Goal: Navigation & Orientation: Find specific page/section

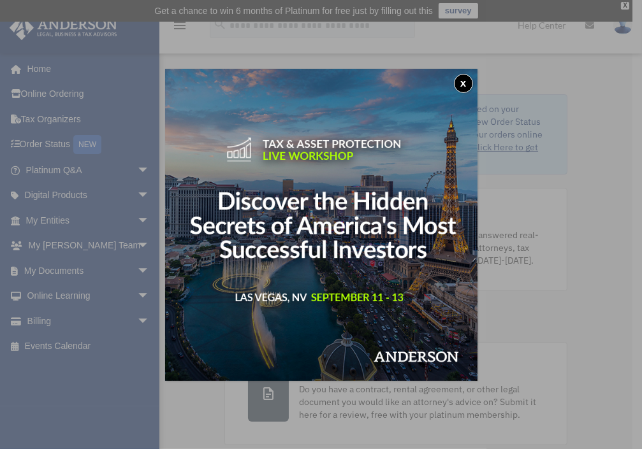
click at [61, 140] on div "x" at bounding box center [321, 224] width 642 height 449
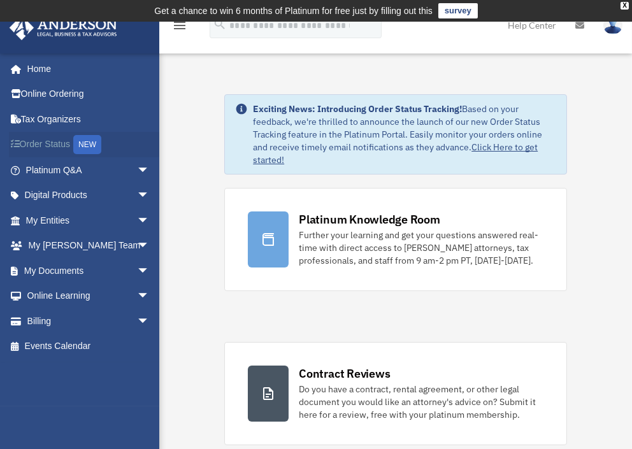
click at [82, 142] on div "NEW" at bounding box center [87, 144] width 28 height 19
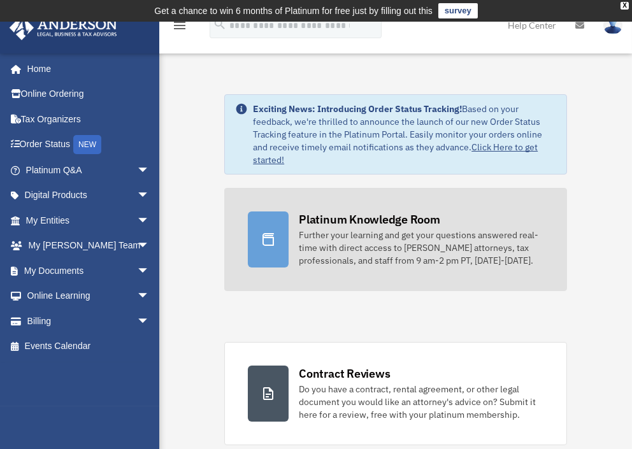
click at [349, 235] on div "Further your learning and get your questions answered real-time with direct acc…" at bounding box center [421, 248] width 245 height 38
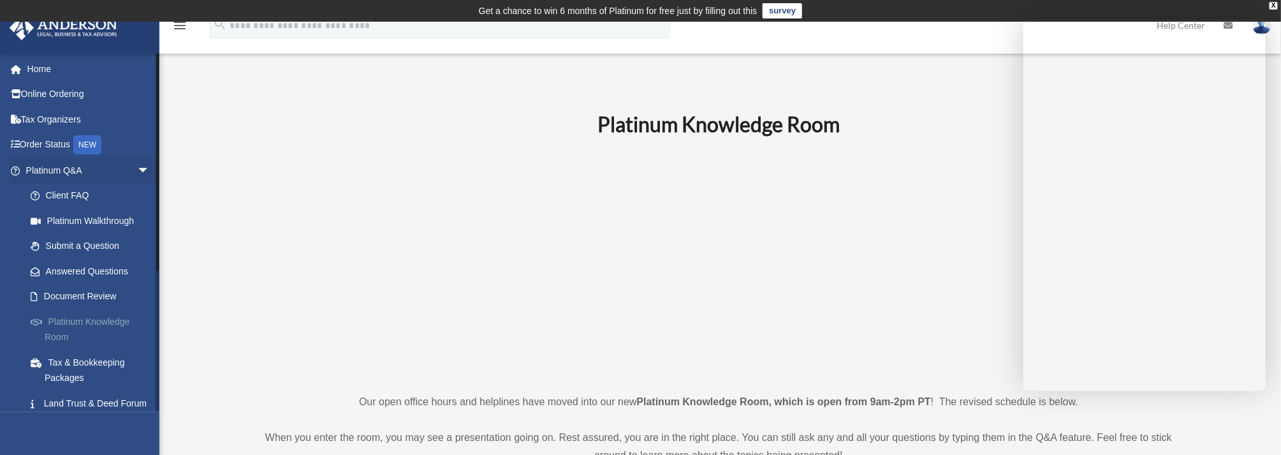
click at [61, 319] on link "Platinum Knowledge Room" at bounding box center [93, 329] width 151 height 41
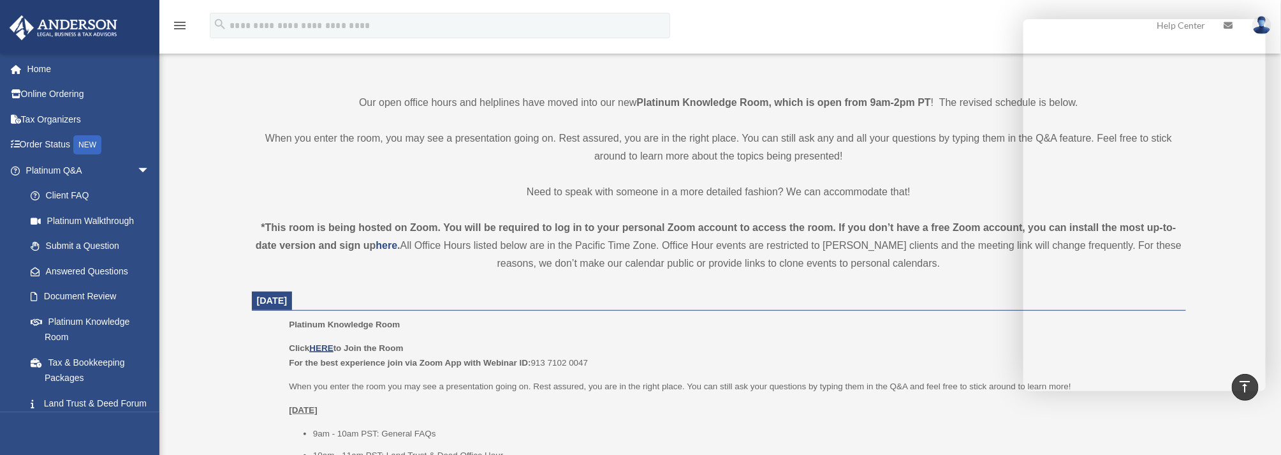
scroll to position [439, 0]
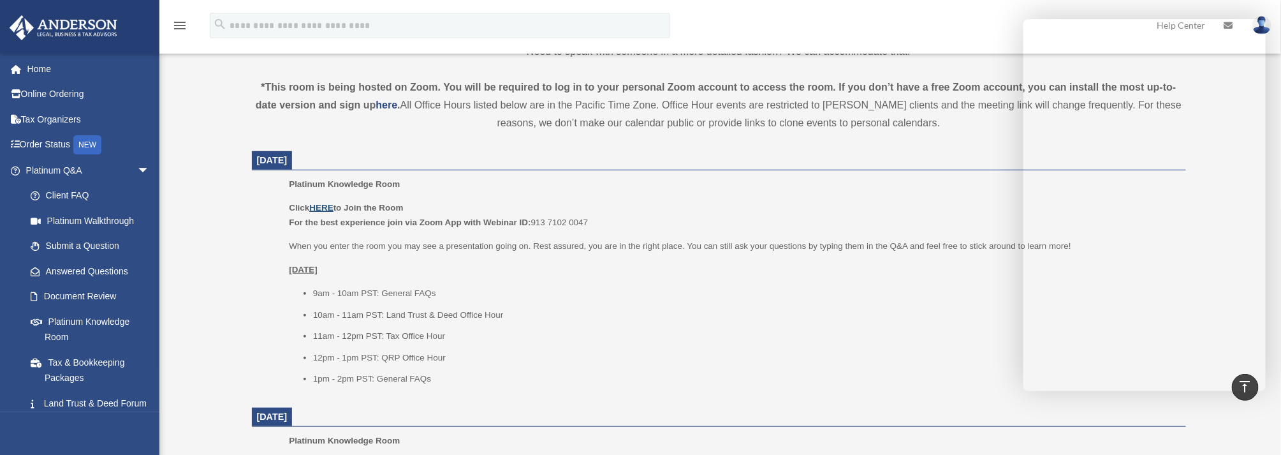
click at [318, 207] on u "HERE" at bounding box center [321, 208] width 24 height 10
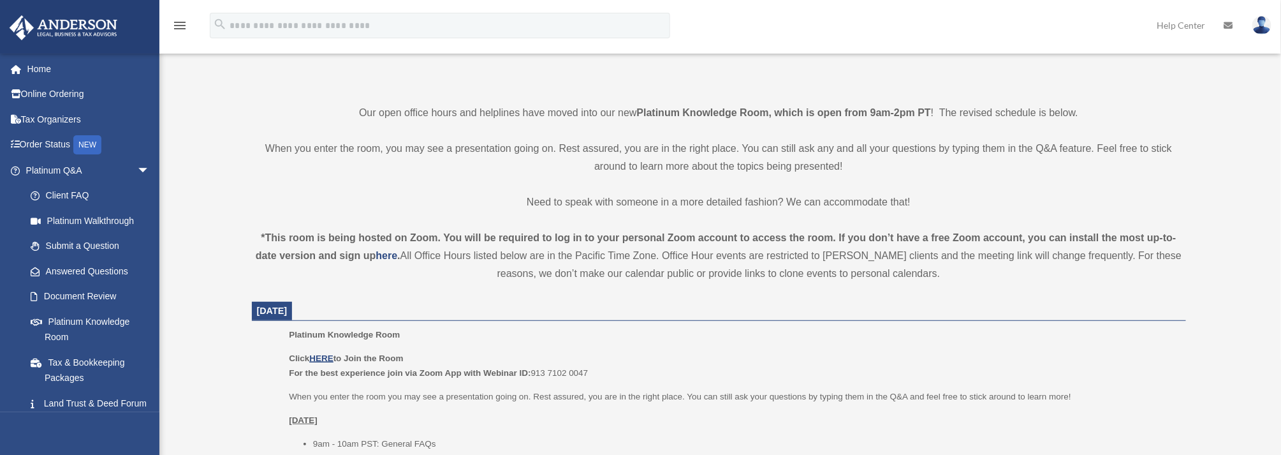
scroll to position [319, 0]
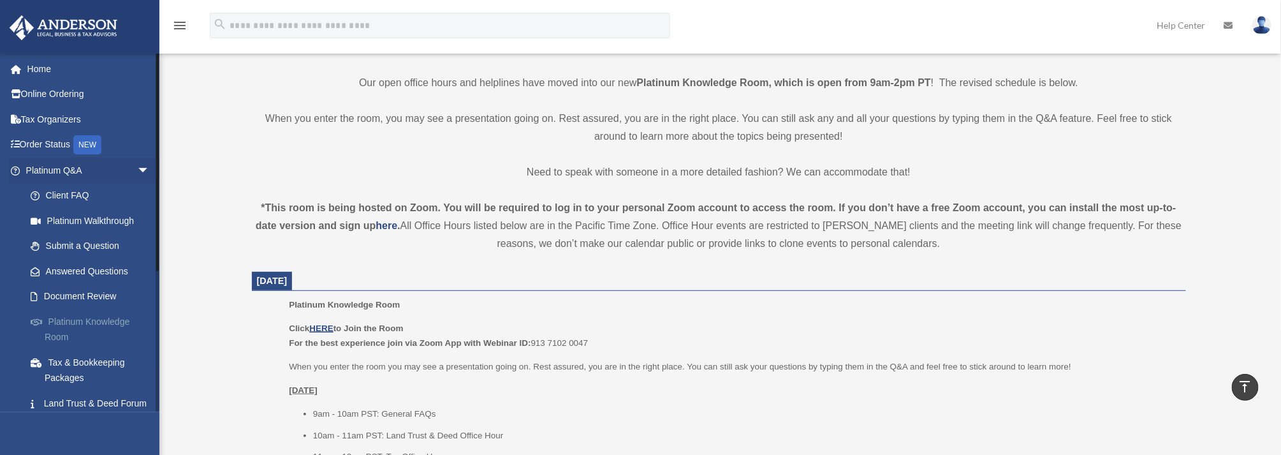
click at [77, 318] on link "Platinum Knowledge Room" at bounding box center [93, 329] width 151 height 41
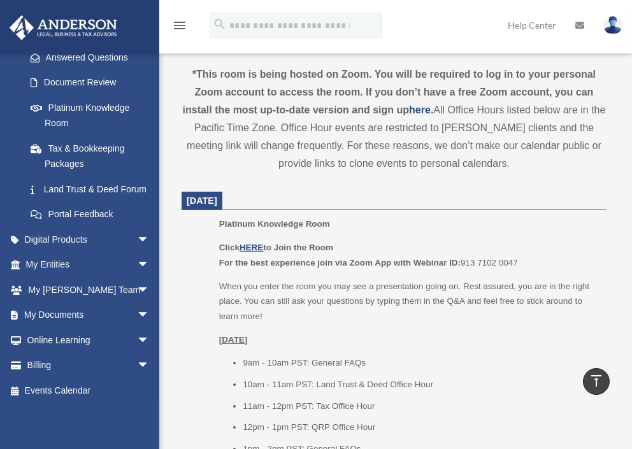
scroll to position [446, 0]
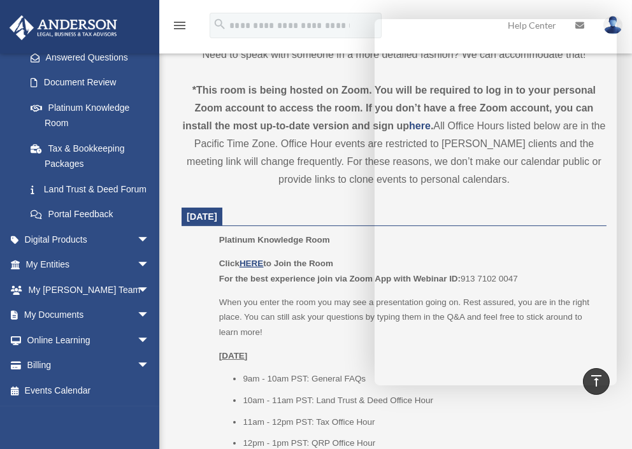
click at [319, 321] on p "When you enter the room you may see a presentation going on. Rest assured, you …" at bounding box center [408, 317] width 379 height 45
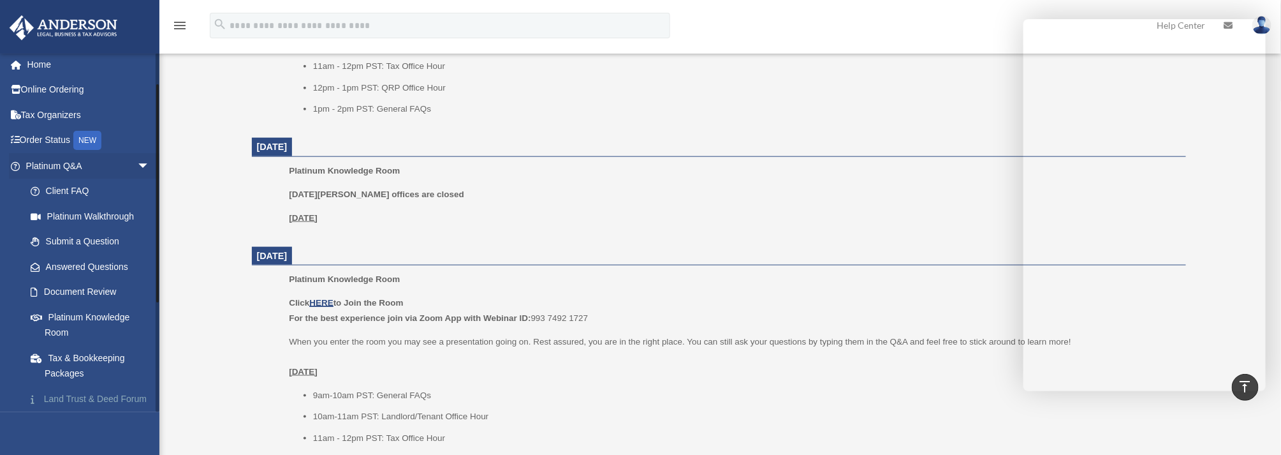
scroll to position [0, 0]
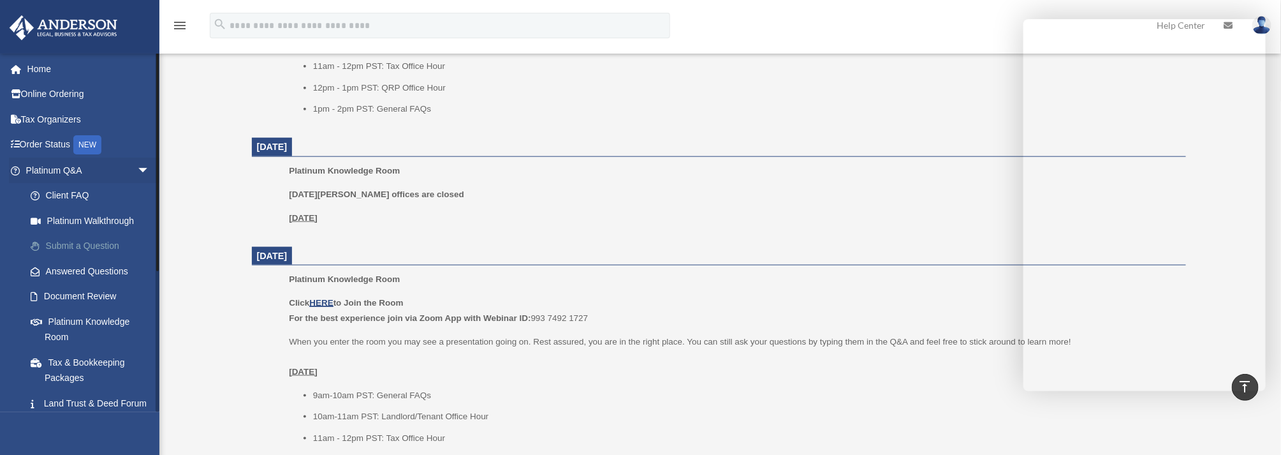
click at [61, 243] on link "Submit a Question" at bounding box center [93, 246] width 151 height 26
click at [73, 170] on link "Platinum Q&A arrow_drop_down" at bounding box center [89, 170] width 160 height 26
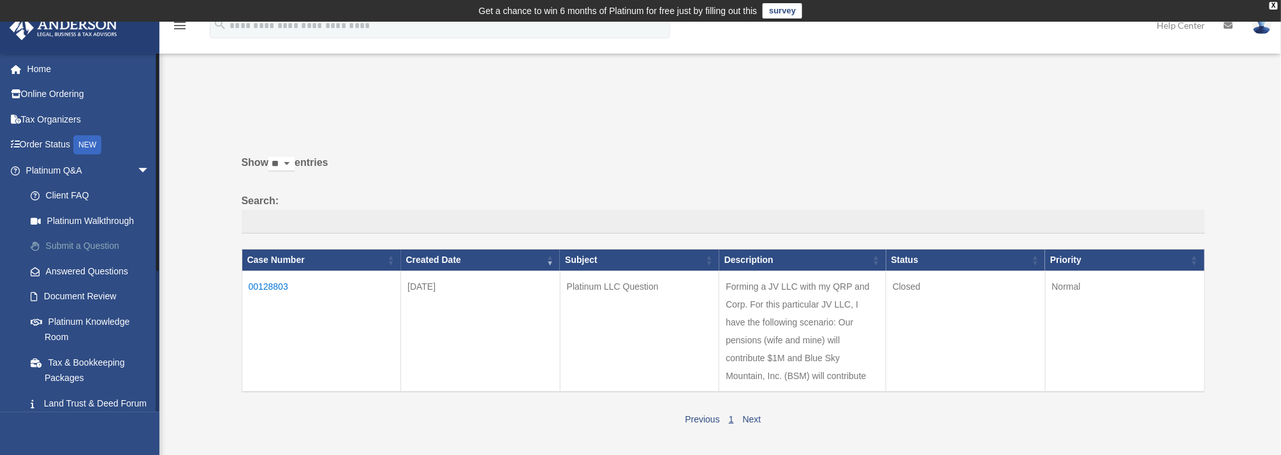
click at [71, 242] on link "Submit a Question" at bounding box center [93, 246] width 151 height 26
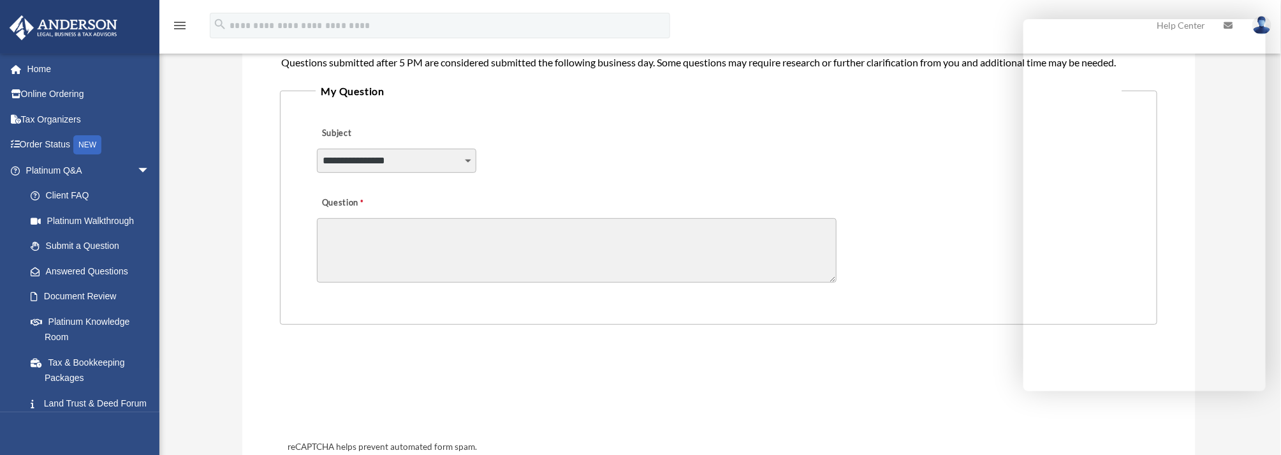
scroll to position [319, 0]
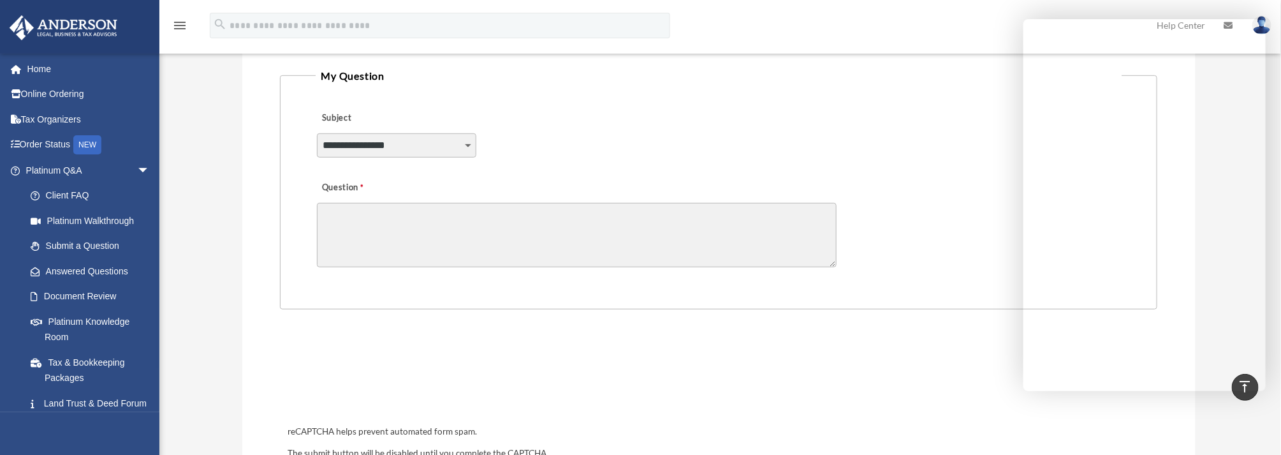
click at [470, 145] on select "**********" at bounding box center [396, 145] width 159 height 24
click at [650, 129] on div "**********" at bounding box center [718, 136] width 805 height 69
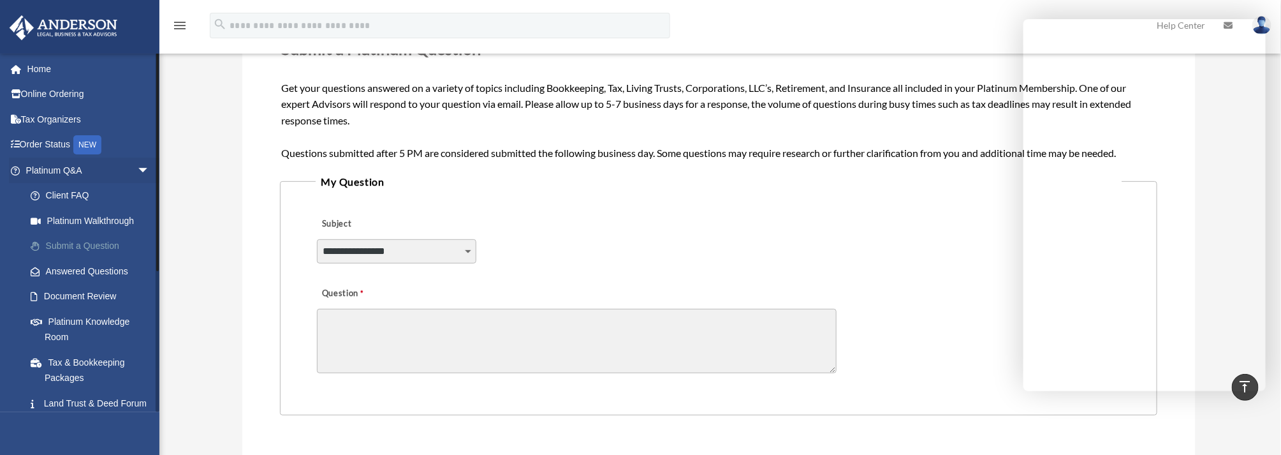
scroll to position [191, 0]
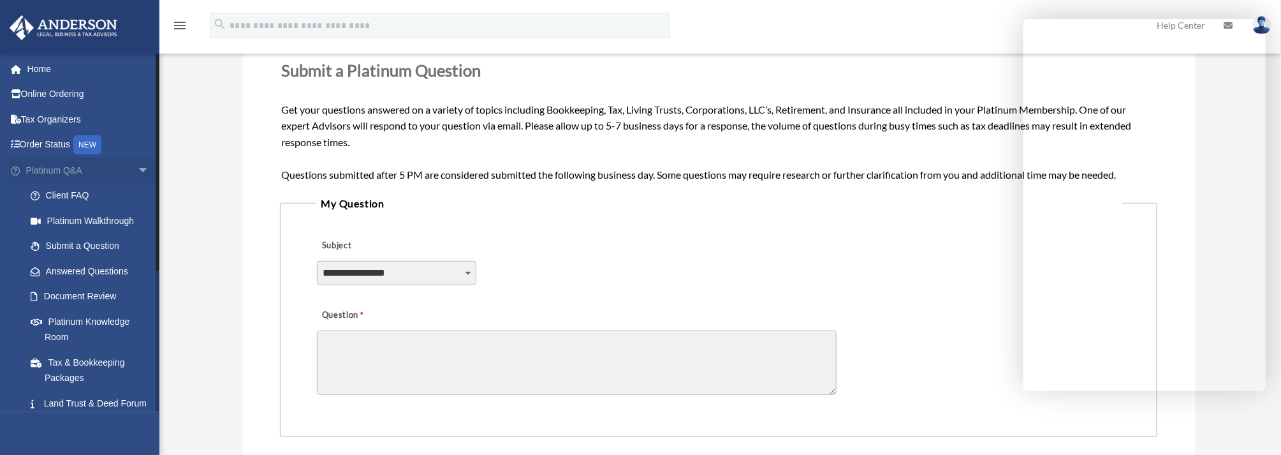
click at [67, 166] on link "Platinum Q&A arrow_drop_down" at bounding box center [89, 170] width 160 height 26
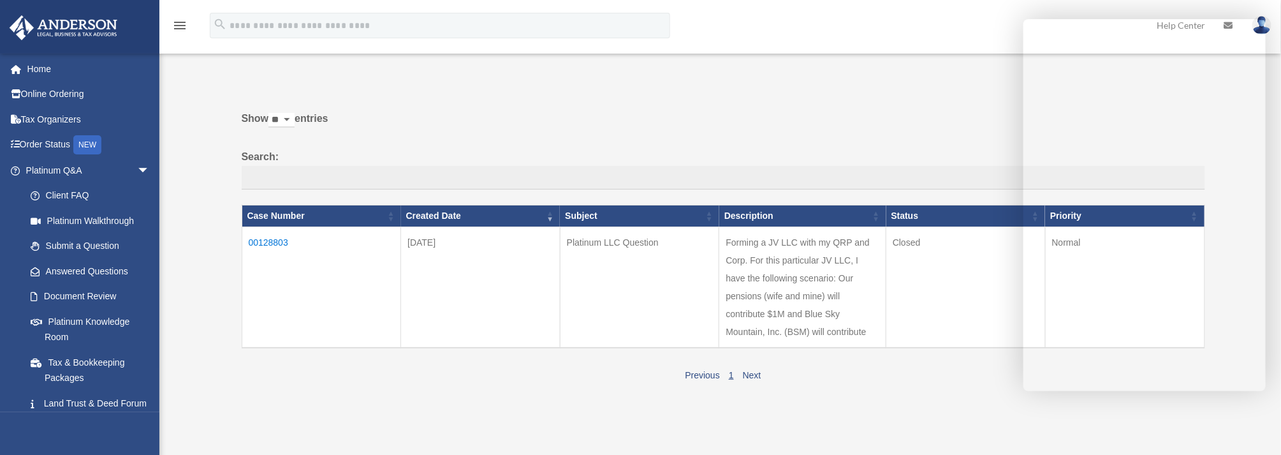
scroll to position [64, 0]
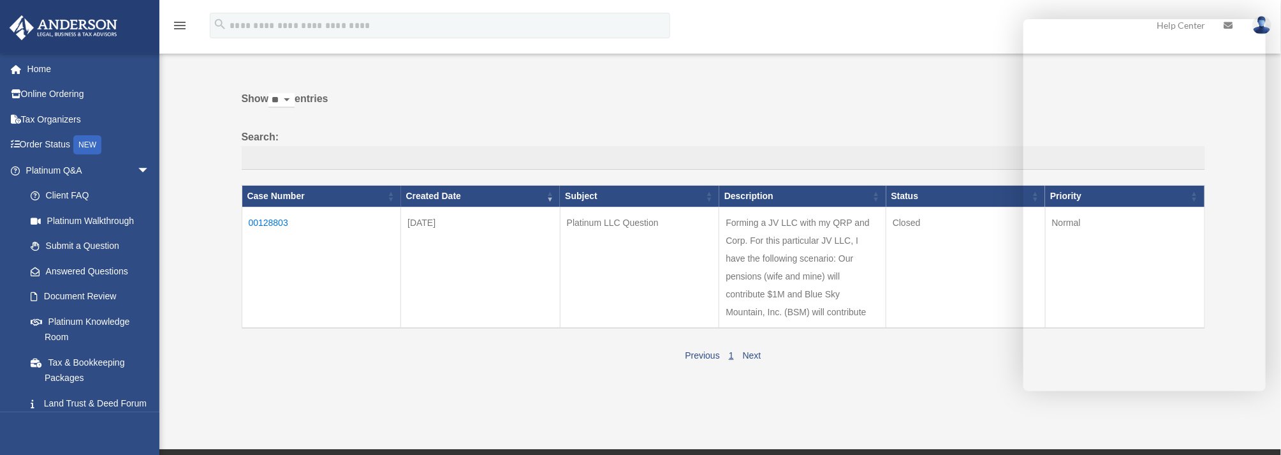
click at [913, 353] on div "Previous 1 Next" at bounding box center [723, 354] width 963 height 20
click at [747, 353] on link "Next" at bounding box center [752, 355] width 18 height 10
click at [88, 245] on link "Submit a Question" at bounding box center [93, 246] width 151 height 26
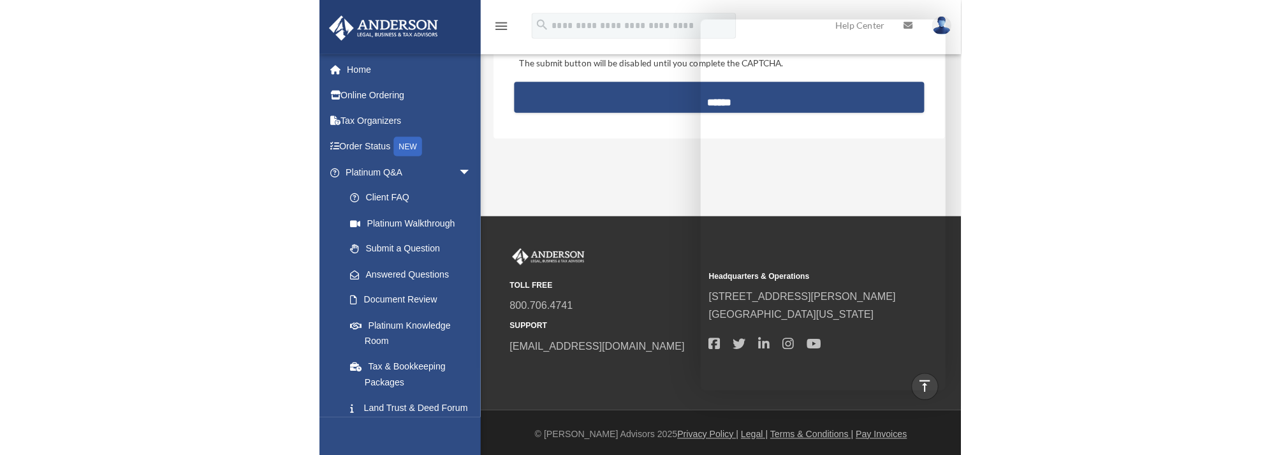
scroll to position [708, 0]
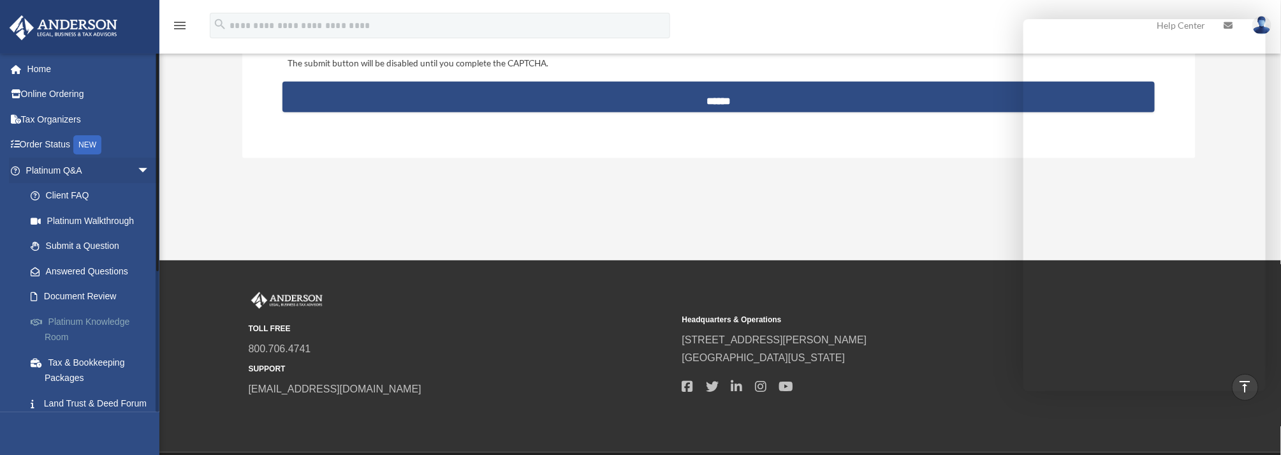
click at [67, 316] on link "Platinum Knowledge Room" at bounding box center [93, 329] width 151 height 41
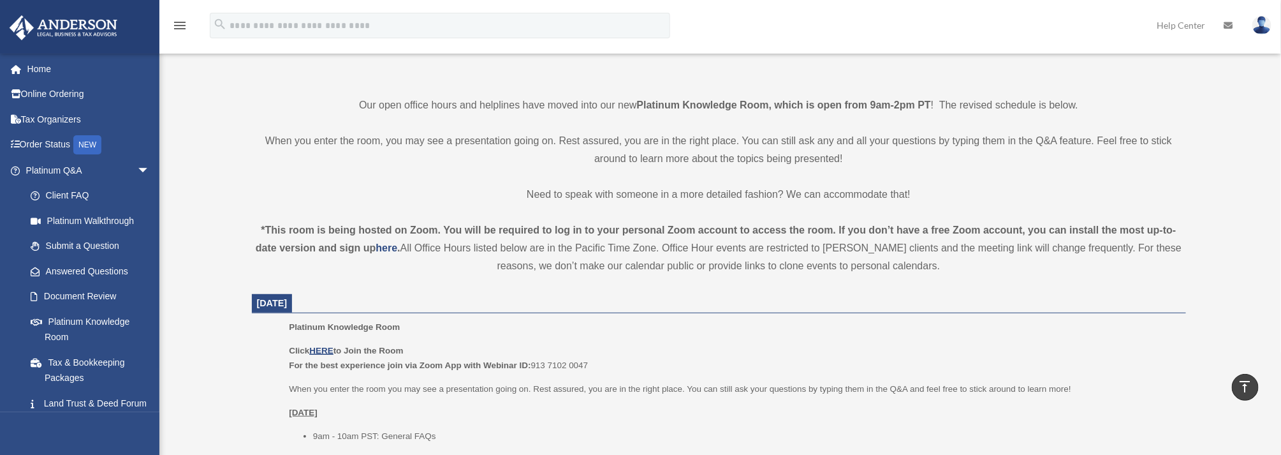
scroll to position [319, 0]
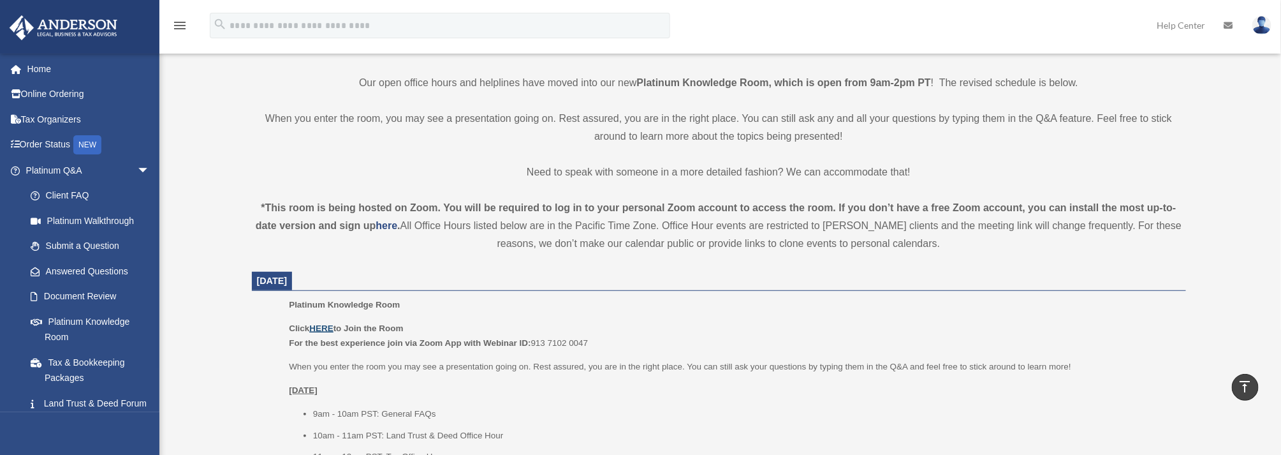
click at [321, 326] on u "HERE" at bounding box center [321, 328] width 24 height 10
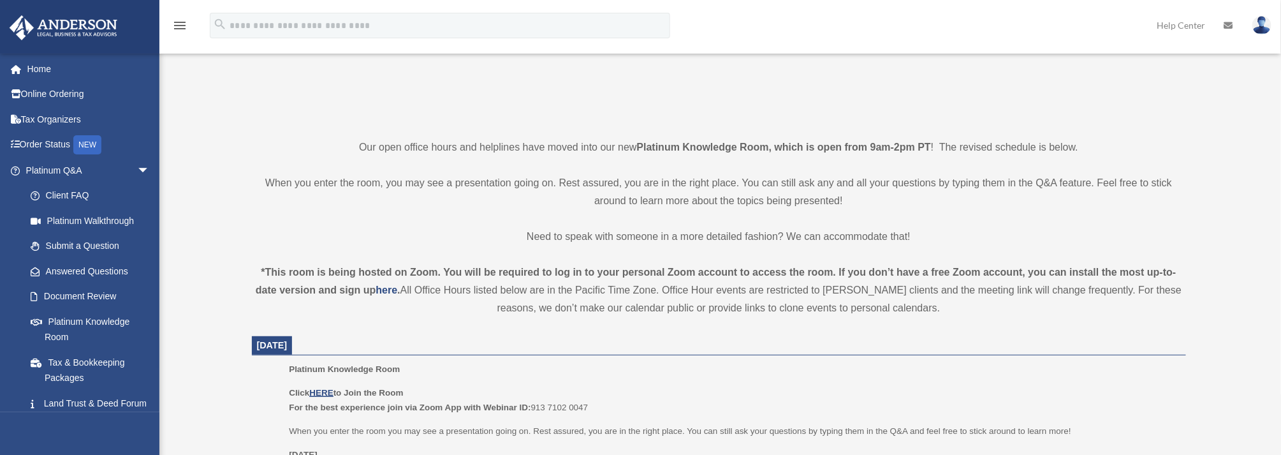
scroll to position [277, 0]
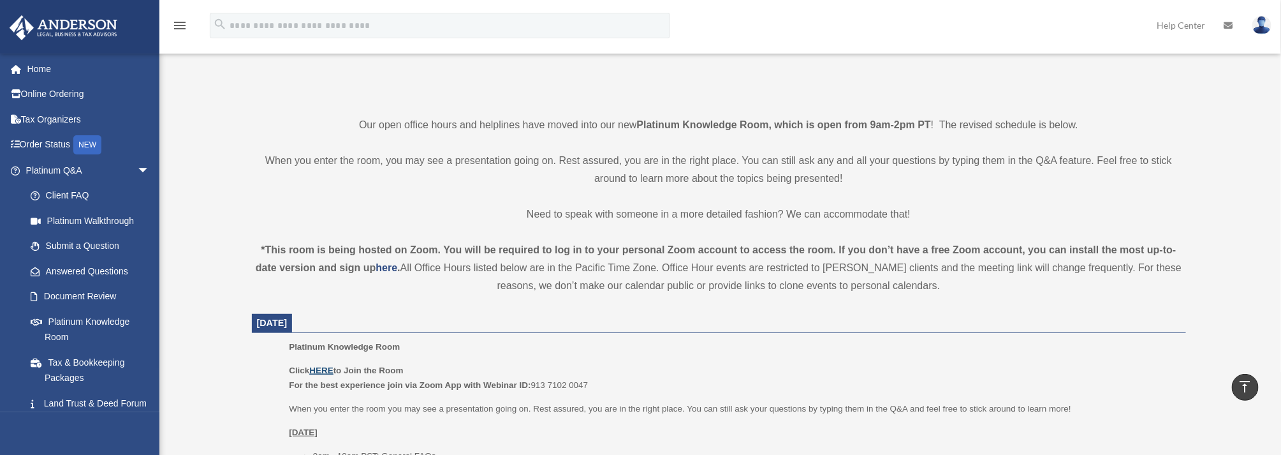
click at [325, 367] on u "HERE" at bounding box center [321, 370] width 24 height 10
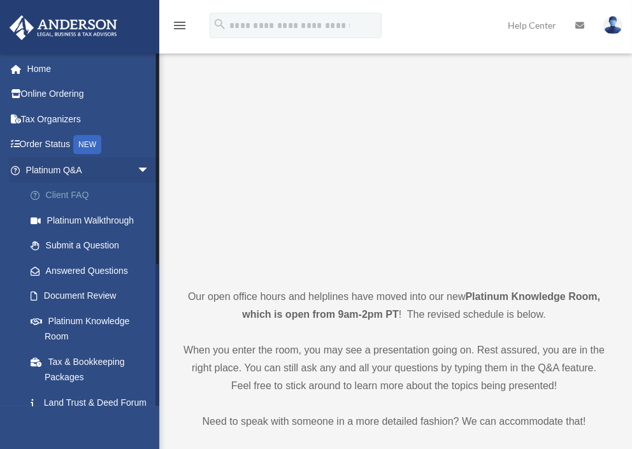
scroll to position [59, 0]
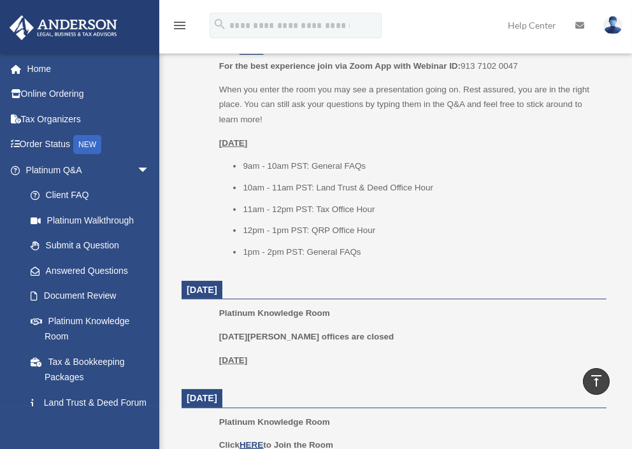
scroll to position [574, 0]
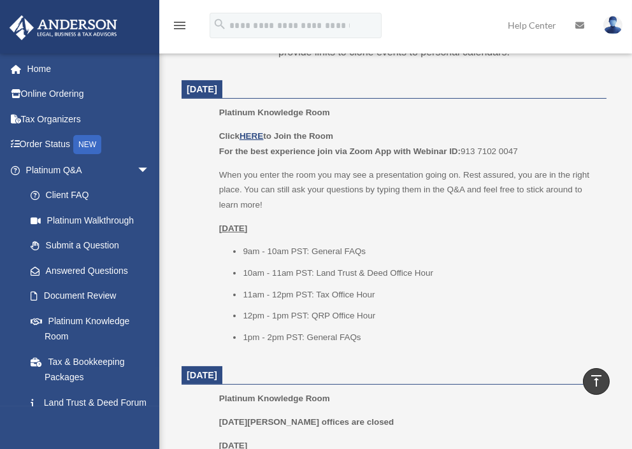
click at [493, 254] on li "9am - 10am PST: General FAQs" at bounding box center [420, 251] width 355 height 15
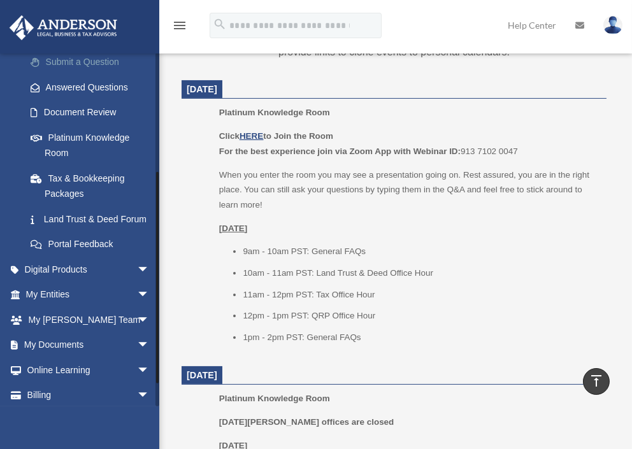
scroll to position [228, 0]
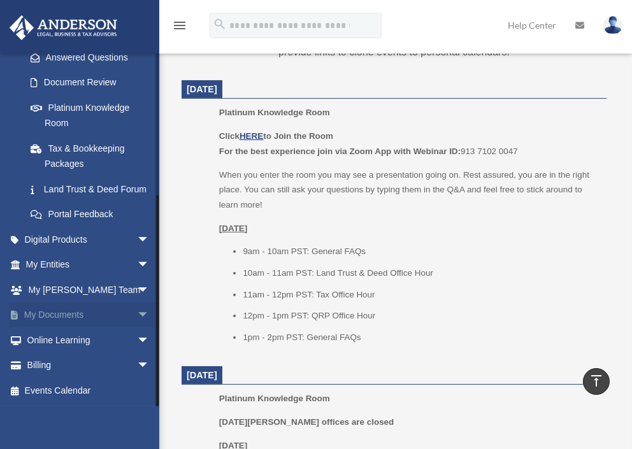
click at [83, 314] on link "My Documents arrow_drop_down" at bounding box center [89, 316] width 160 height 26
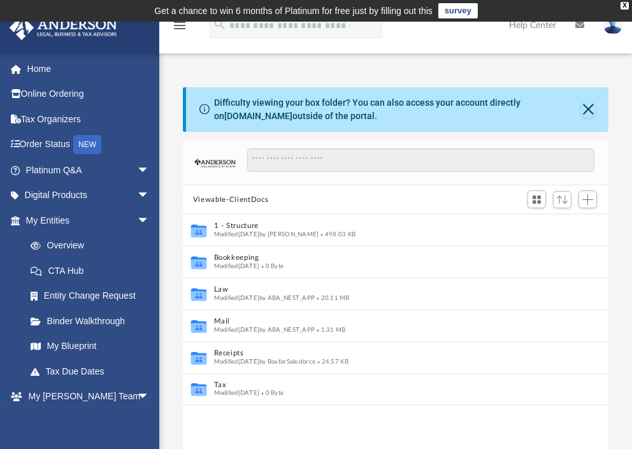
scroll to position [279, 416]
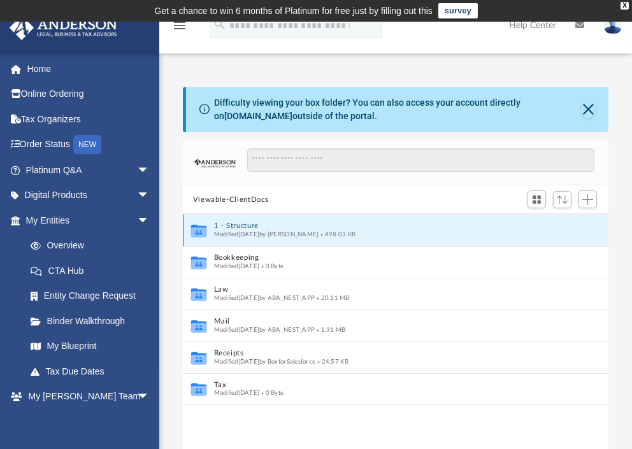
click at [229, 223] on button "1 - Structure" at bounding box center [387, 227] width 347 height 8
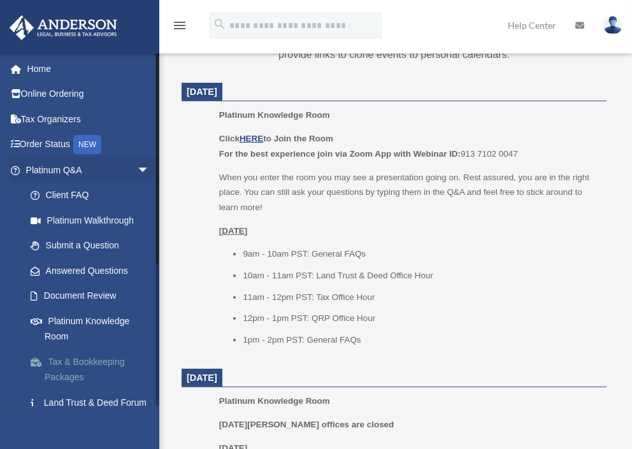
scroll to position [574, 0]
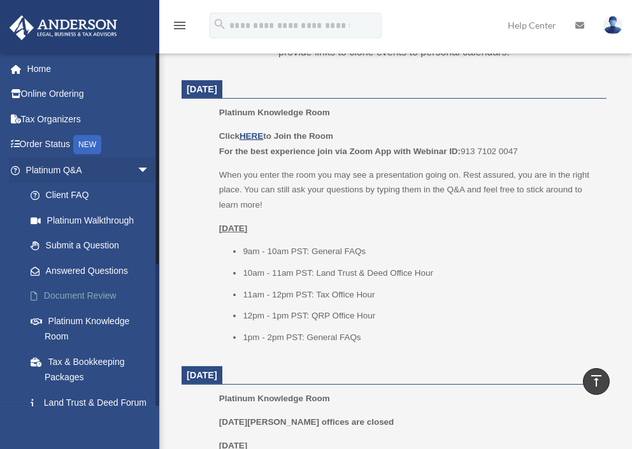
click at [103, 291] on link "Document Review" at bounding box center [93, 297] width 151 height 26
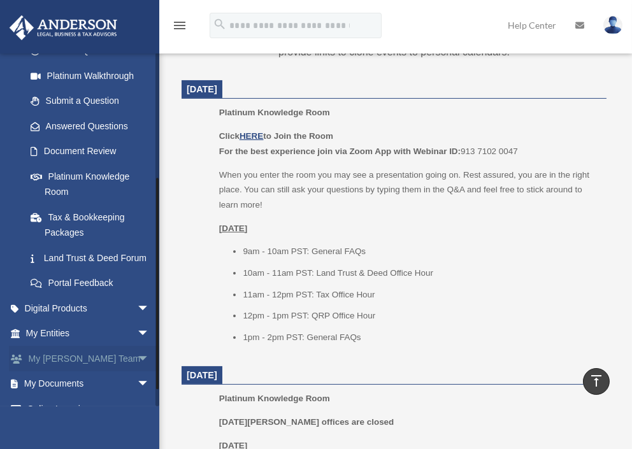
scroll to position [228, 0]
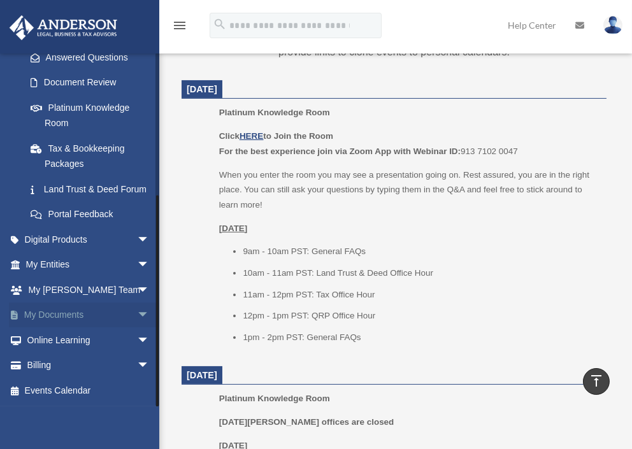
click at [79, 315] on link "My Documents arrow_drop_down" at bounding box center [89, 316] width 160 height 26
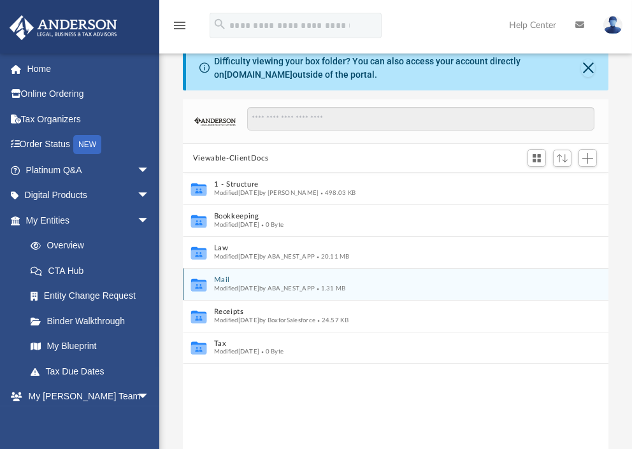
scroll to position [64, 0]
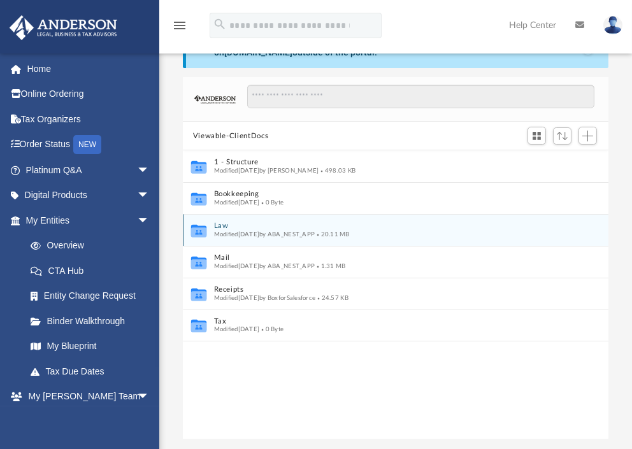
click at [201, 231] on icon "grid" at bounding box center [198, 233] width 15 height 10
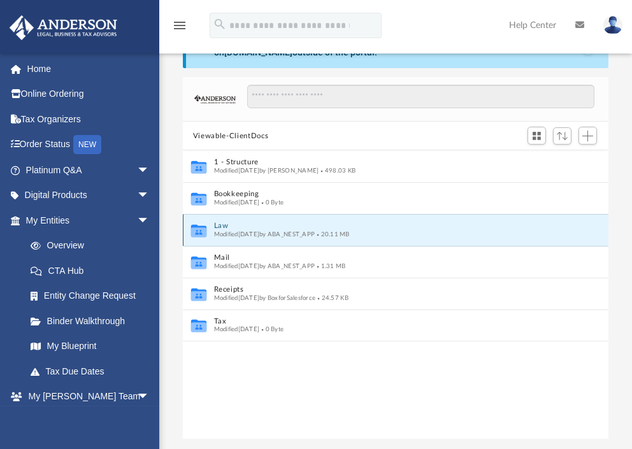
click at [263, 233] on span "Modified [DATE] by ABA_NEST_APP" at bounding box center [264, 234] width 101 height 6
click at [217, 235] on span "Modified [DATE] by ABA_NEST_APP" at bounding box center [264, 234] width 101 height 6
click at [202, 232] on icon "grid" at bounding box center [198, 233] width 15 height 10
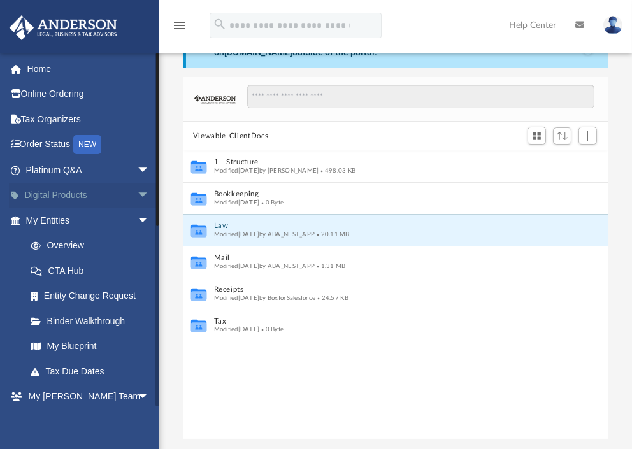
click at [75, 190] on link "Digital Products arrow_drop_down" at bounding box center [89, 196] width 160 height 26
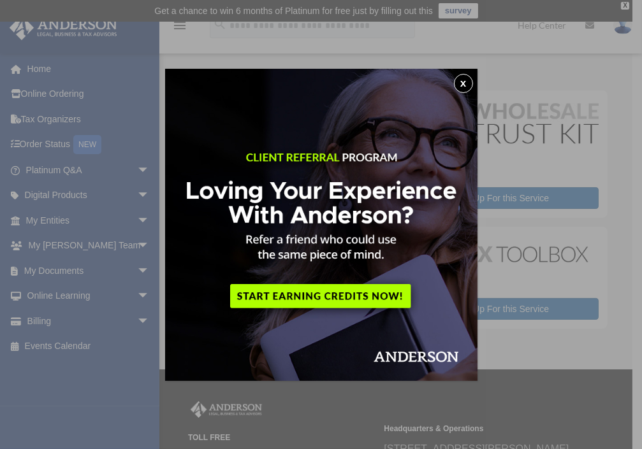
click at [59, 216] on div "x" at bounding box center [321, 224] width 642 height 449
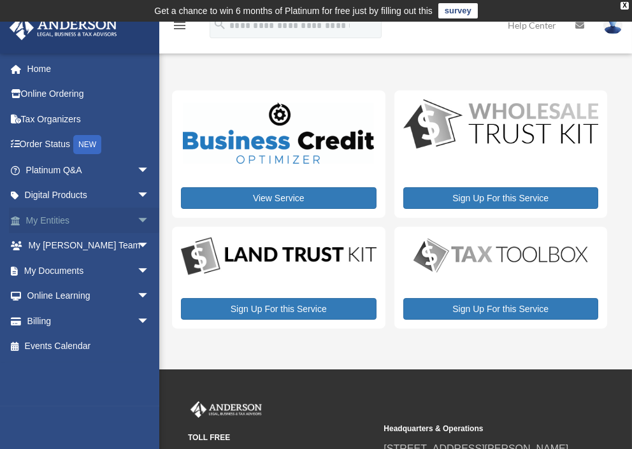
click at [40, 217] on link "My Entities arrow_drop_down" at bounding box center [89, 221] width 160 height 26
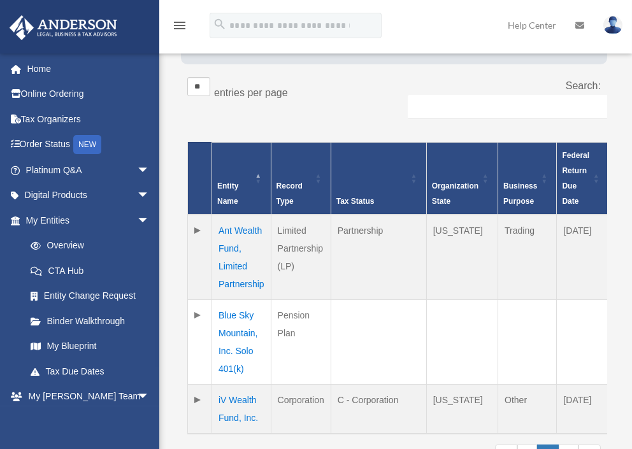
scroll to position [319, 0]
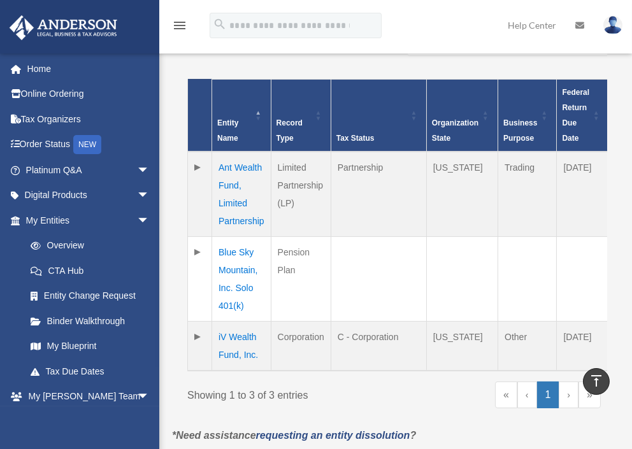
click at [230, 166] on td "Ant Wealth Fund, Limited Partnership" at bounding box center [241, 194] width 59 height 85
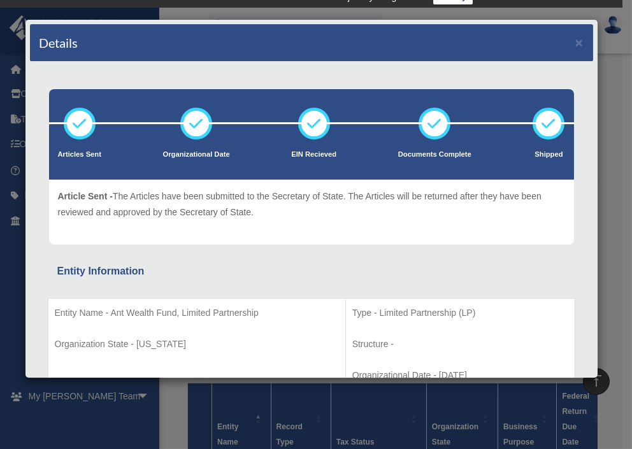
scroll to position [0, 0]
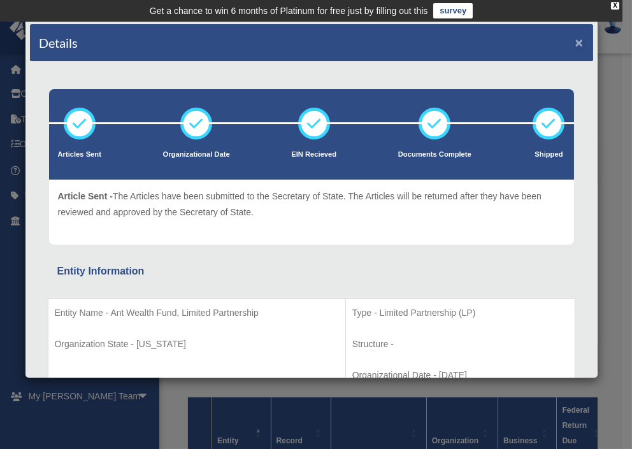
click at [576, 41] on button "×" at bounding box center [580, 42] width 8 height 13
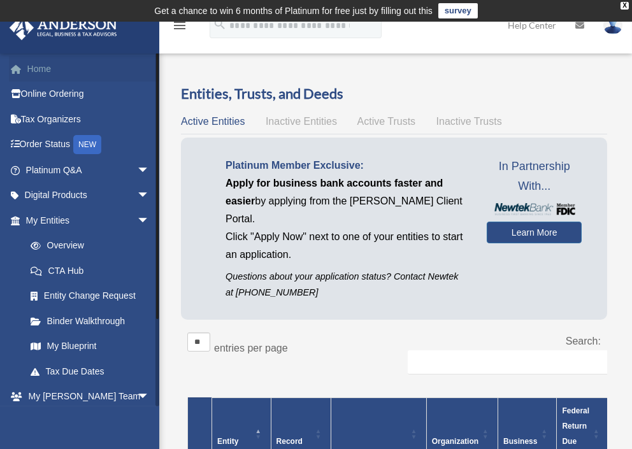
click at [34, 64] on link "Home" at bounding box center [89, 69] width 160 height 26
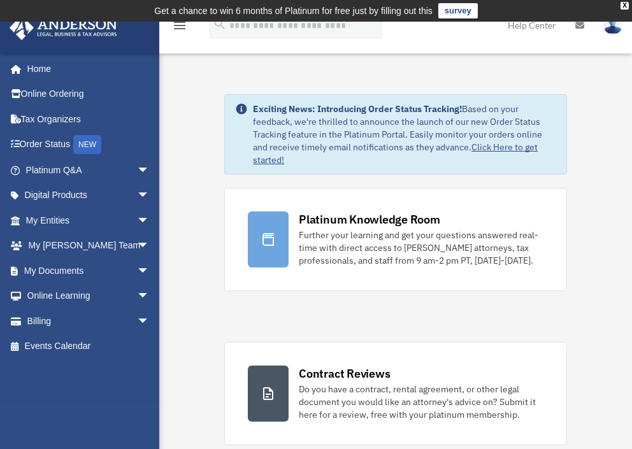
click at [536, 25] on link "Help Center" at bounding box center [533, 25] width 68 height 50
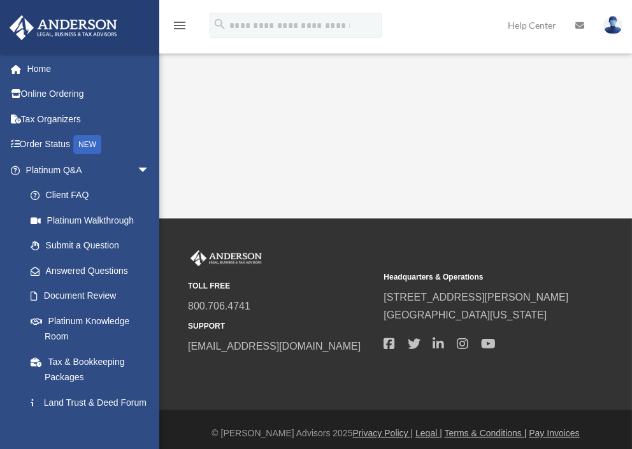
scroll to position [188, 0]
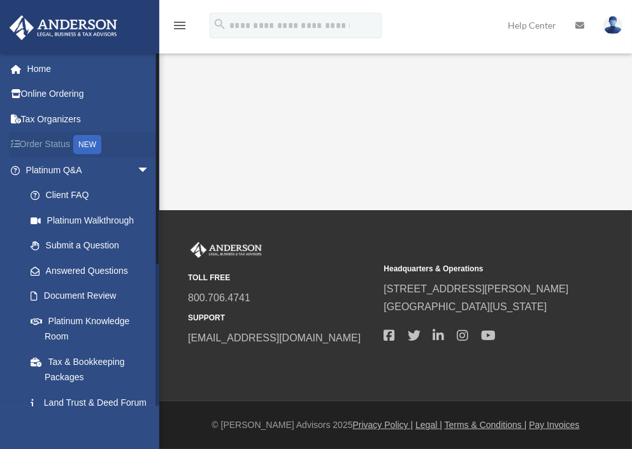
click at [39, 140] on link "Order Status NEW" at bounding box center [89, 145] width 160 height 26
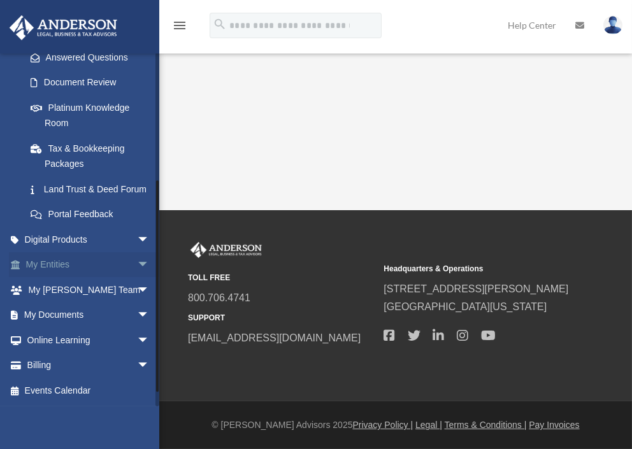
scroll to position [228, 0]
click at [53, 235] on link "Digital Products arrow_drop_down" at bounding box center [89, 240] width 160 height 26
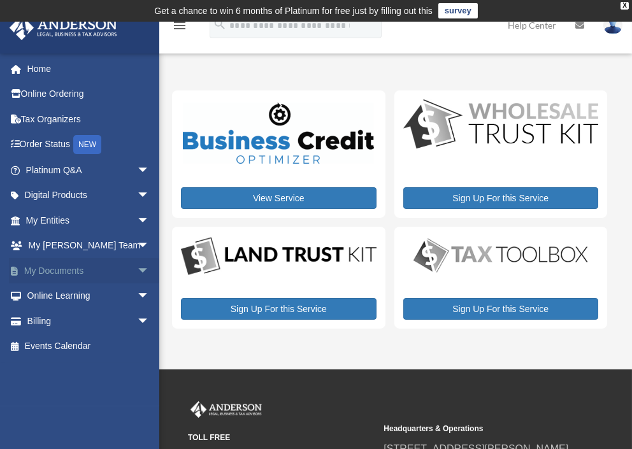
click at [137, 267] on span "arrow_drop_down" at bounding box center [150, 271] width 26 height 26
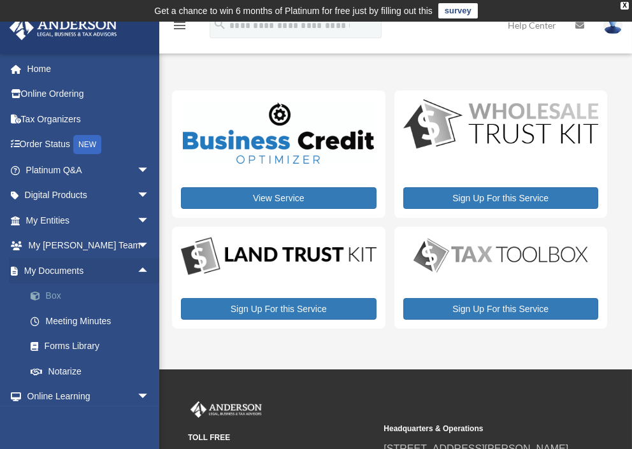
scroll to position [55, 0]
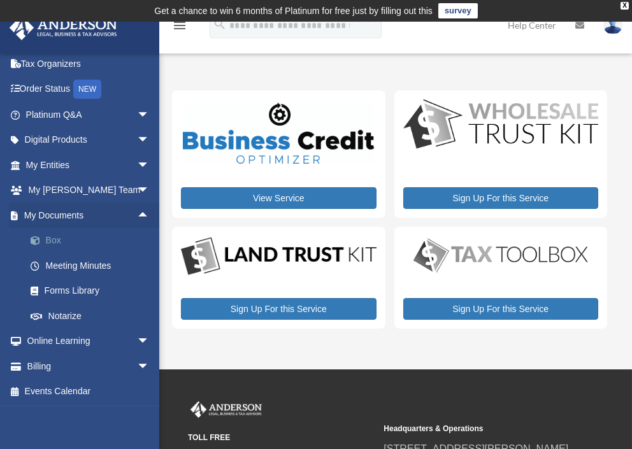
click at [45, 235] on link "Box" at bounding box center [93, 241] width 151 height 26
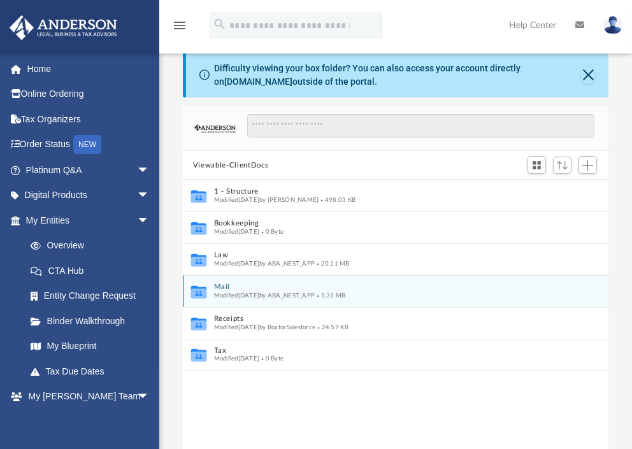
scroll to position [64, 0]
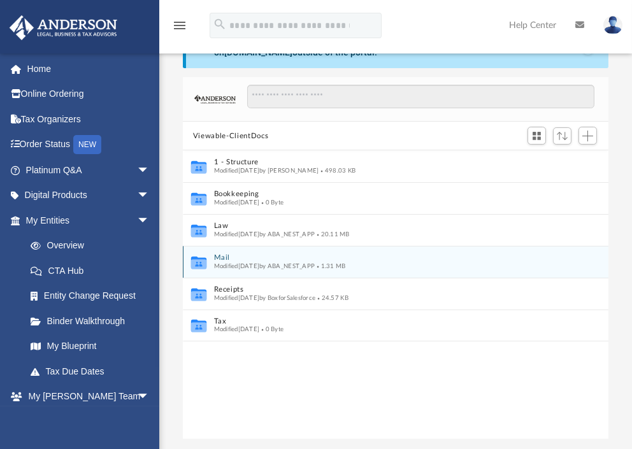
click at [200, 261] on icon "grid" at bounding box center [198, 264] width 15 height 10
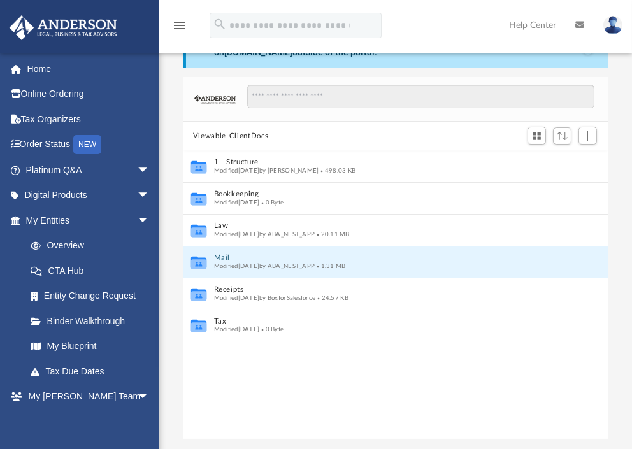
click at [206, 262] on icon "grid" at bounding box center [198, 264] width 15 height 10
drag, startPoint x: 206, startPoint y: 262, endPoint x: 250, endPoint y: 262, distance: 44.0
click at [250, 262] on div "Mail Modified Tue May 6 2025 by ABA_NEST_APP 1.31 MB" at bounding box center [387, 262] width 347 height 17
click at [251, 260] on button "Mail" at bounding box center [387, 258] width 347 height 8
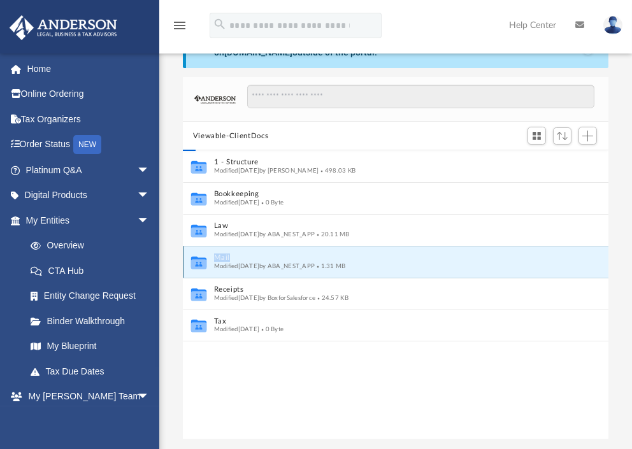
click at [251, 260] on button "Mail" at bounding box center [387, 258] width 347 height 8
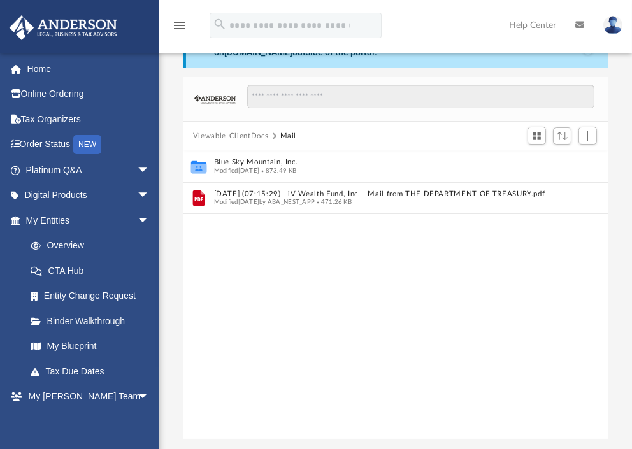
drag, startPoint x: 251, startPoint y: 260, endPoint x: 383, endPoint y: 275, distance: 132.8
click at [383, 274] on div "Collaborated Folder Blue Sky Mountain, Inc. Modified Sat Mar 31 2018 873.49 KB …" at bounding box center [396, 294] width 426 height 289
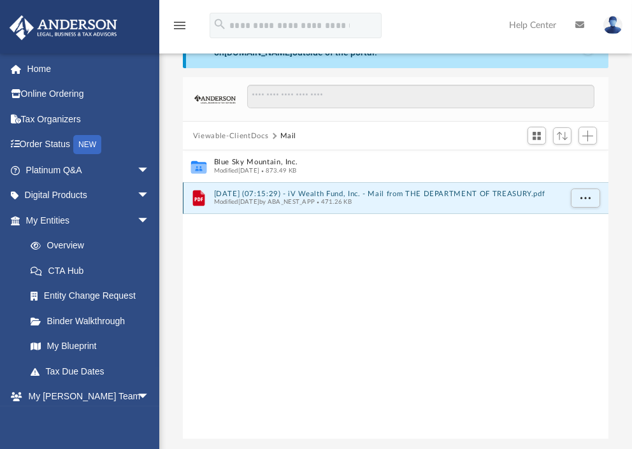
click at [225, 194] on button "2025.05.06 (07:15:29) - iV Wealth Fund, Inc. - Mail from THE DEPARTMENT OF TREA…" at bounding box center [387, 194] width 347 height 8
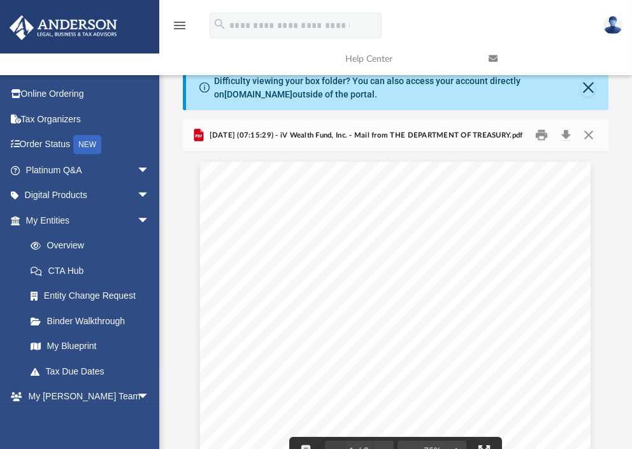
scroll to position [0, 0]
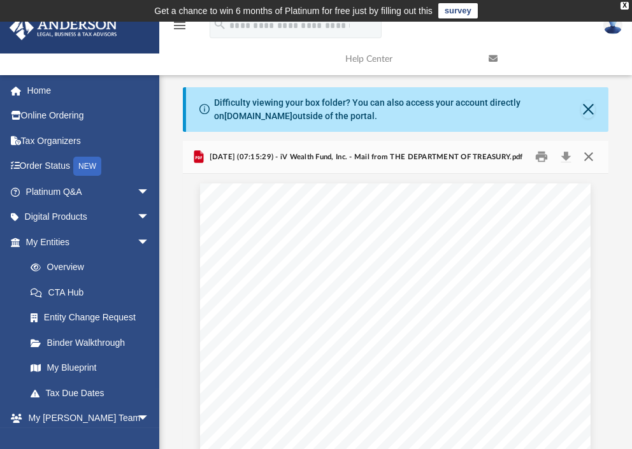
click at [590, 154] on button "Close" at bounding box center [589, 157] width 23 height 20
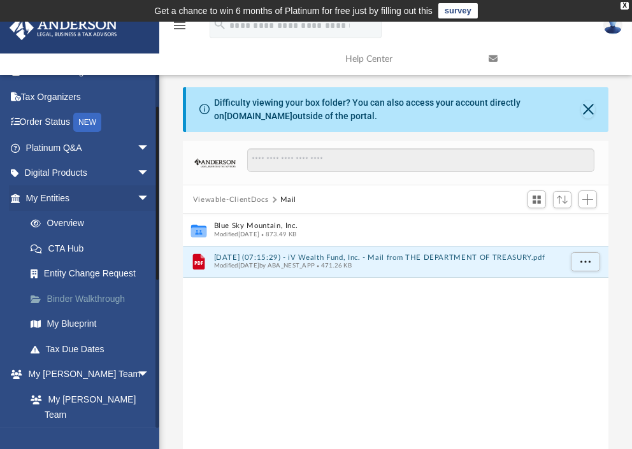
scroll to position [64, 0]
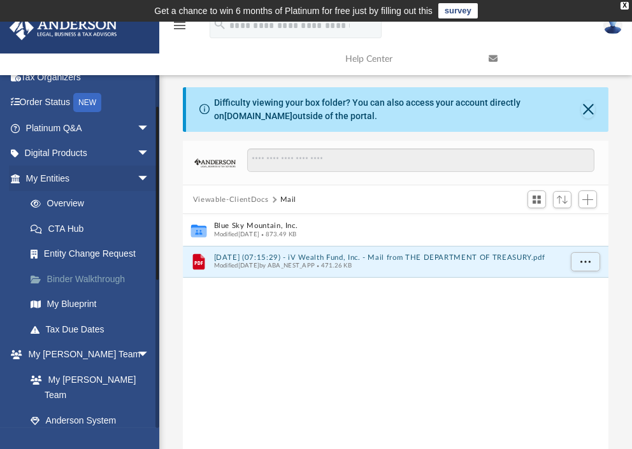
click at [101, 275] on link "Binder Walkthrough" at bounding box center [93, 280] width 151 height 26
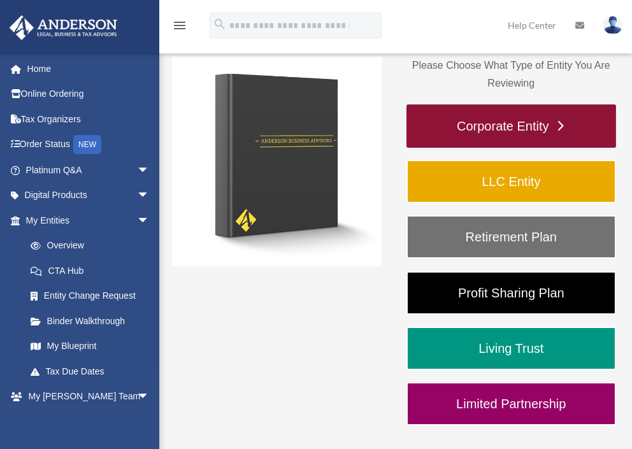
scroll to position [191, 0]
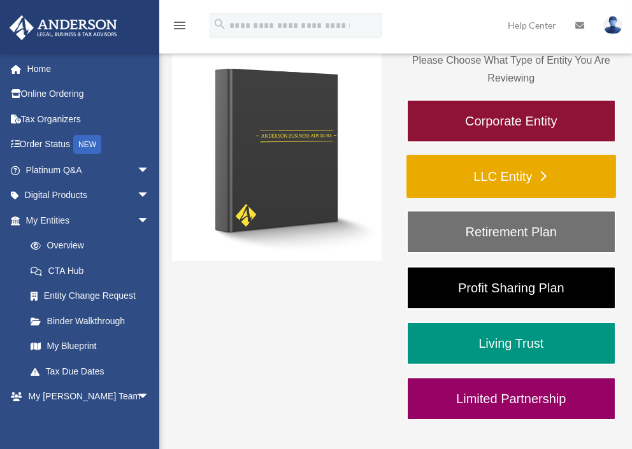
click at [511, 172] on link "LLC Entity" at bounding box center [512, 176] width 210 height 43
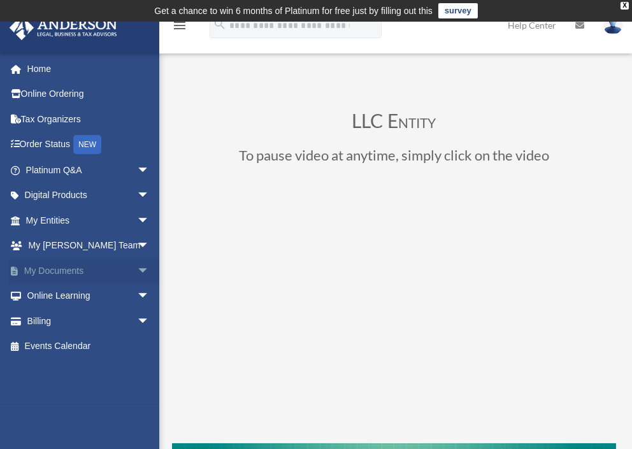
click at [66, 270] on link "My Documents arrow_drop_down" at bounding box center [89, 271] width 160 height 26
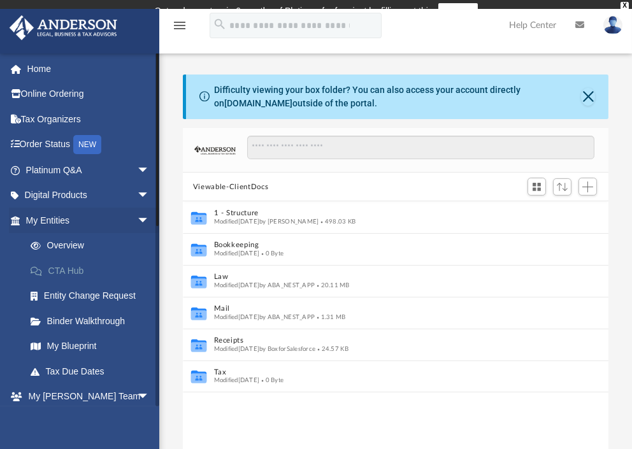
scroll to position [279, 416]
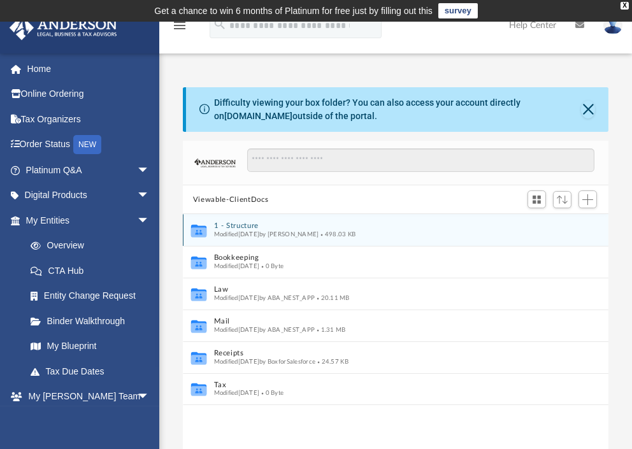
click at [234, 231] on div "Modified [DATE] by [PERSON_NAME] 498.03 KB" at bounding box center [387, 235] width 347 height 8
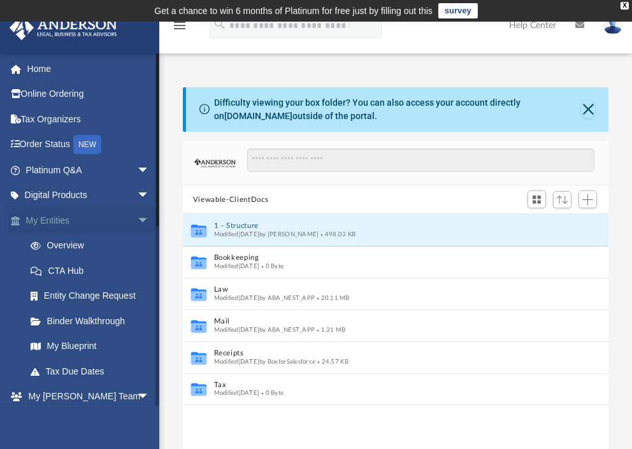
click at [137, 214] on span "arrow_drop_down" at bounding box center [150, 221] width 26 height 26
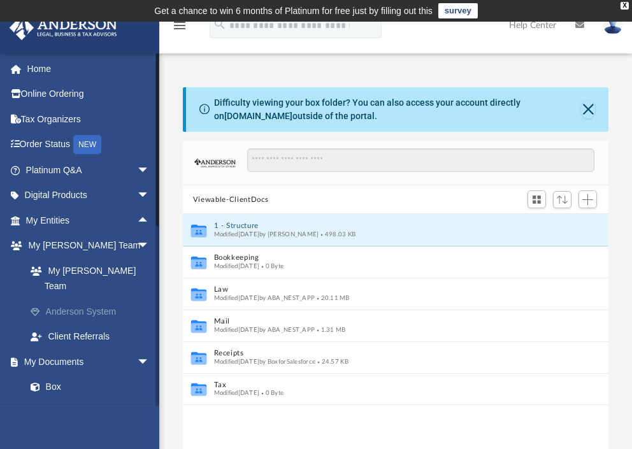
click at [98, 299] on link "Anderson System" at bounding box center [93, 312] width 151 height 26
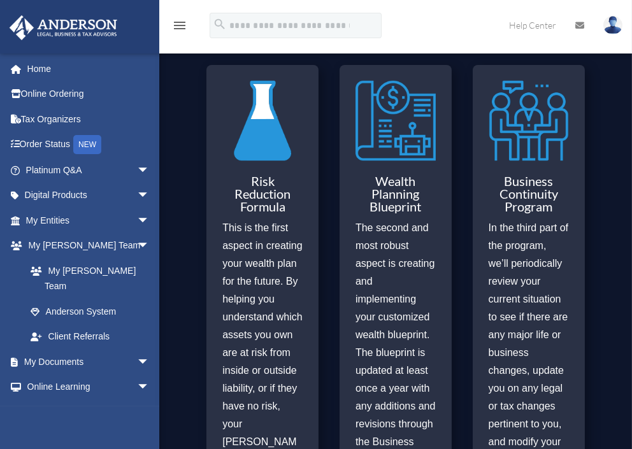
scroll to position [532, 0]
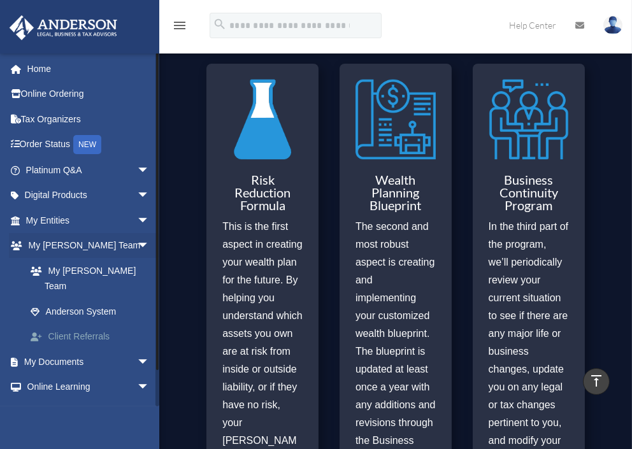
click at [63, 325] on link "Client Referrals" at bounding box center [93, 338] width 151 height 26
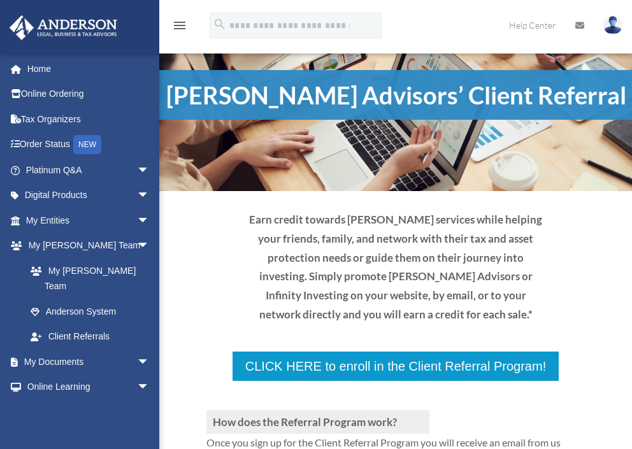
click at [41, 400] on link "Billing arrow_drop_down" at bounding box center [89, 413] width 160 height 26
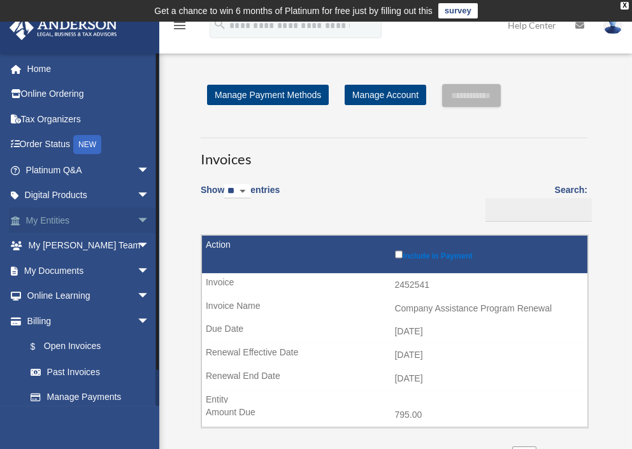
click at [63, 218] on link "My Entities arrow_drop_down" at bounding box center [89, 221] width 160 height 26
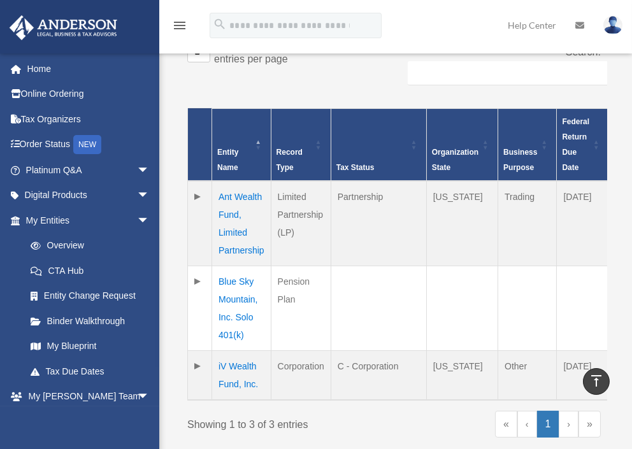
scroll to position [319, 0]
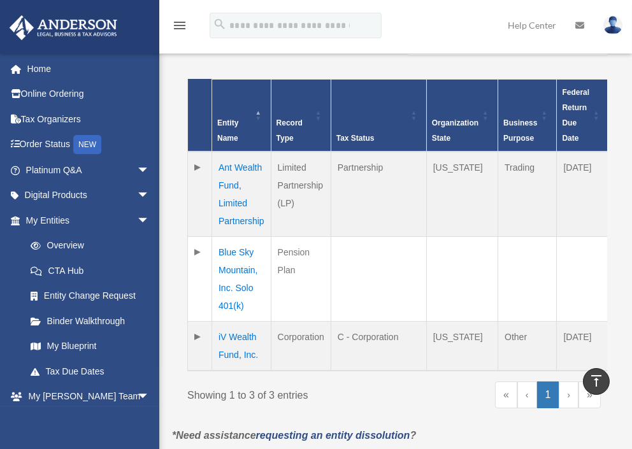
click at [230, 152] on td "Ant Wealth Fund, Limited Partnership" at bounding box center [241, 194] width 59 height 85
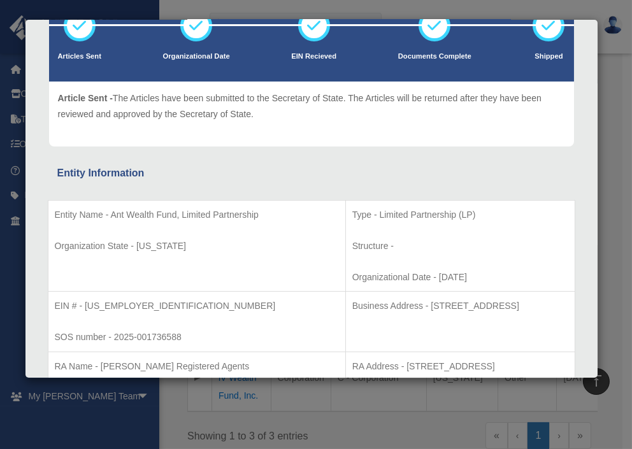
scroll to position [0, 0]
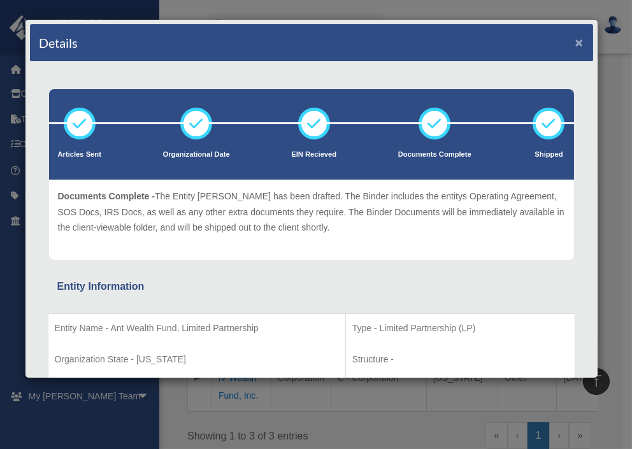
click at [576, 40] on button "×" at bounding box center [580, 42] width 8 height 13
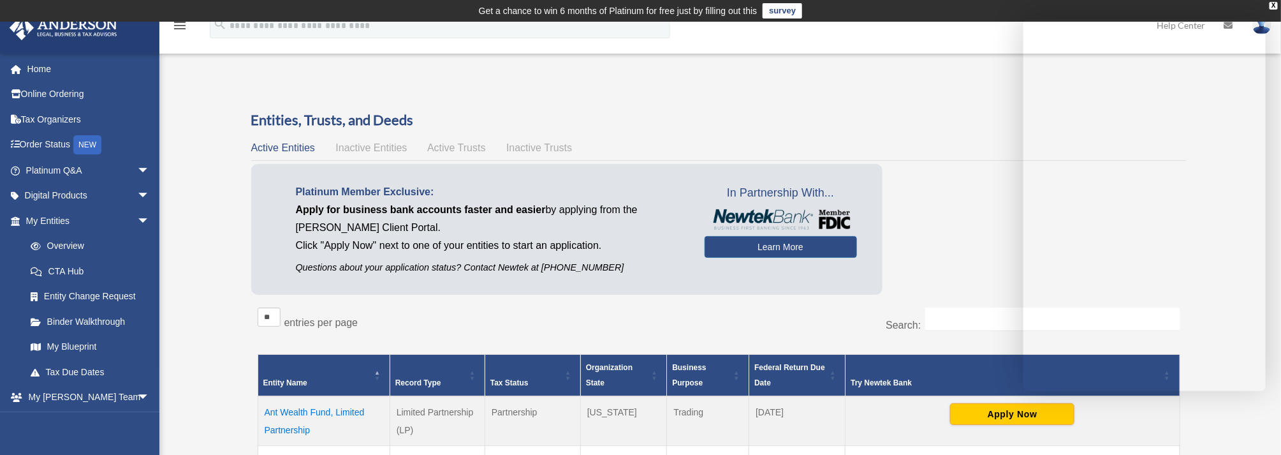
click at [187, 221] on div "Overview cbaruk11@gmail.com Sign Out cbaruk11@gmail.com Home Online Ordering Ta…" at bounding box center [640, 355] width 1281 height 564
click at [49, 242] on link "Overview" at bounding box center [93, 246] width 151 height 26
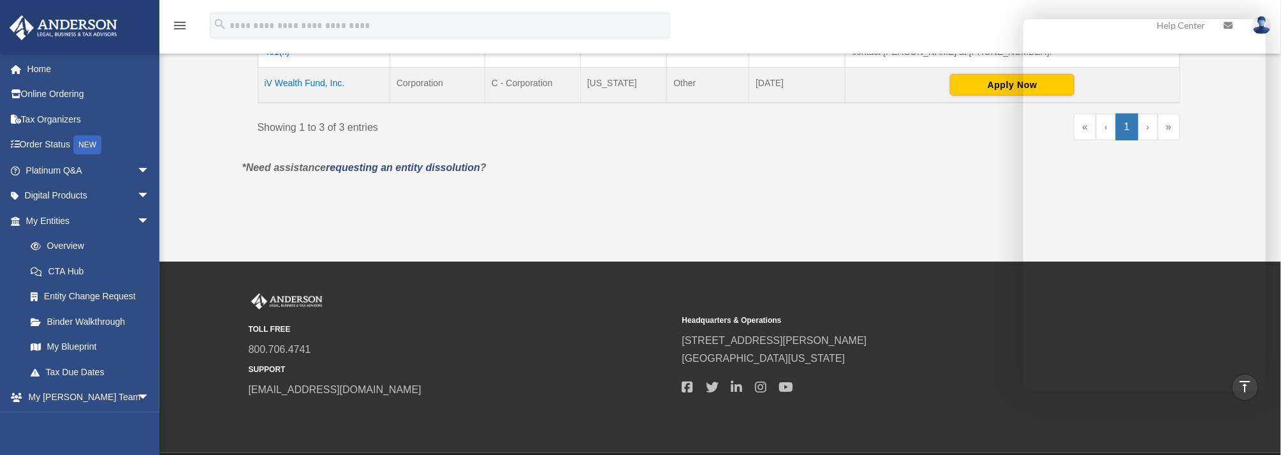
scroll to position [446, 0]
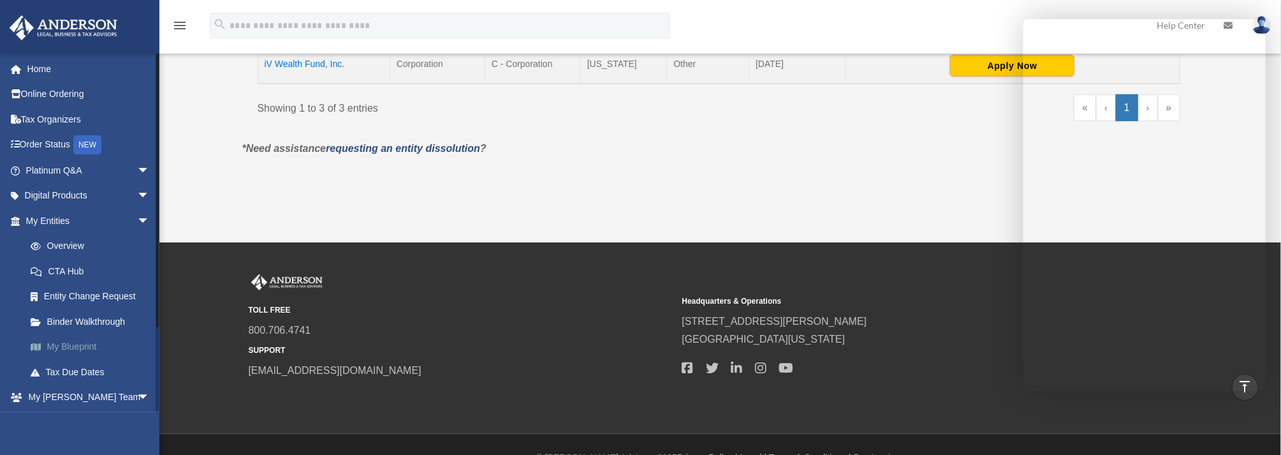
click at [78, 344] on link "My Blueprint" at bounding box center [93, 347] width 151 height 26
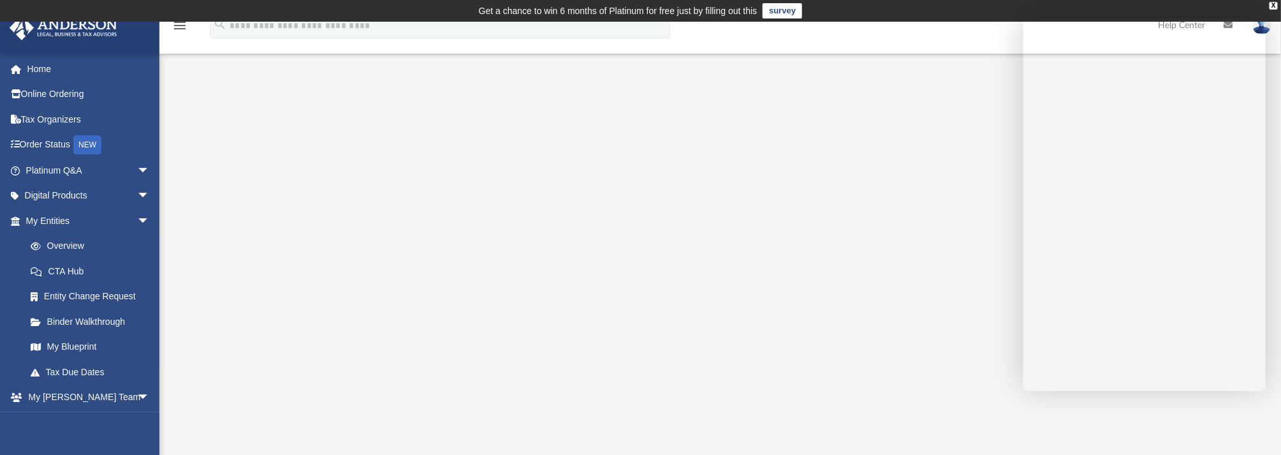
click at [231, 157] on div at bounding box center [719, 368] width 1009 height 510
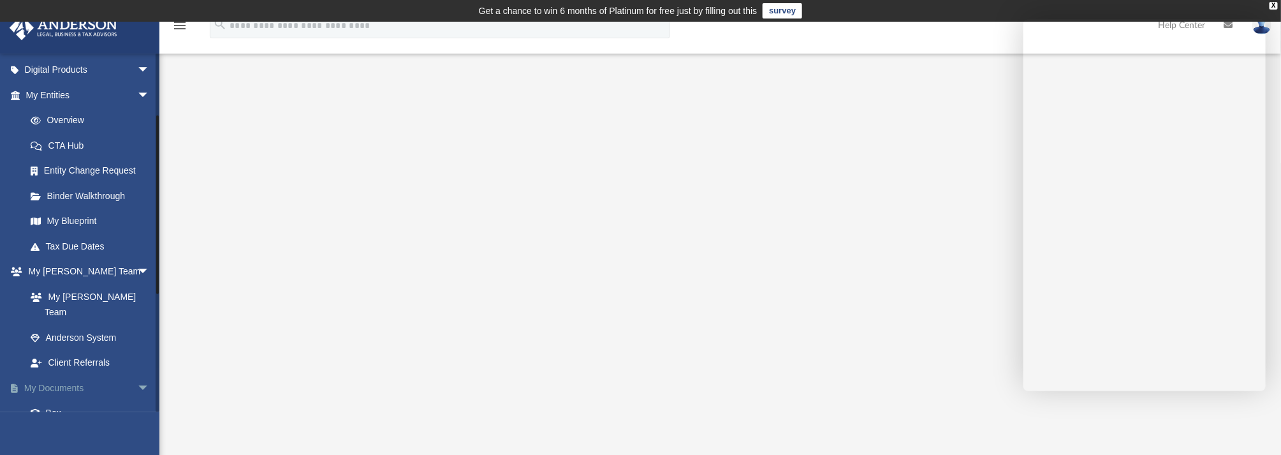
scroll to position [128, 0]
click at [73, 142] on link "CTA Hub" at bounding box center [93, 144] width 151 height 26
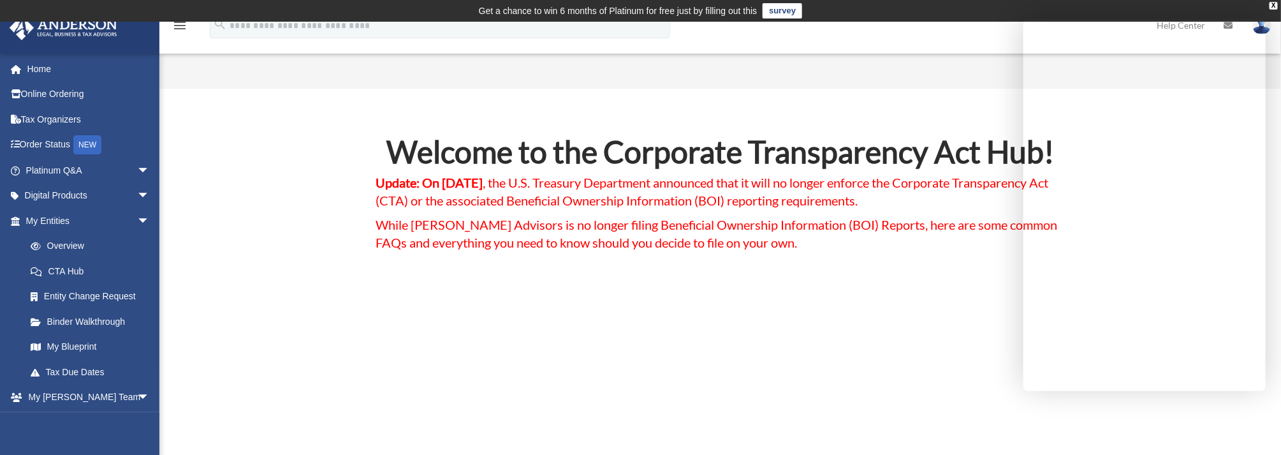
scroll to position [64, 0]
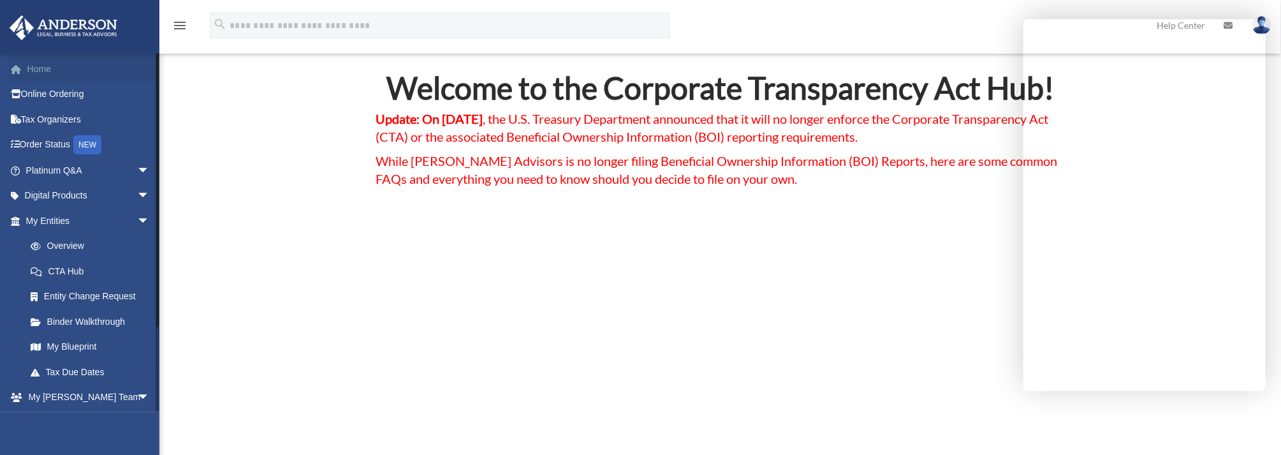
click at [27, 63] on link "Home" at bounding box center [89, 69] width 160 height 26
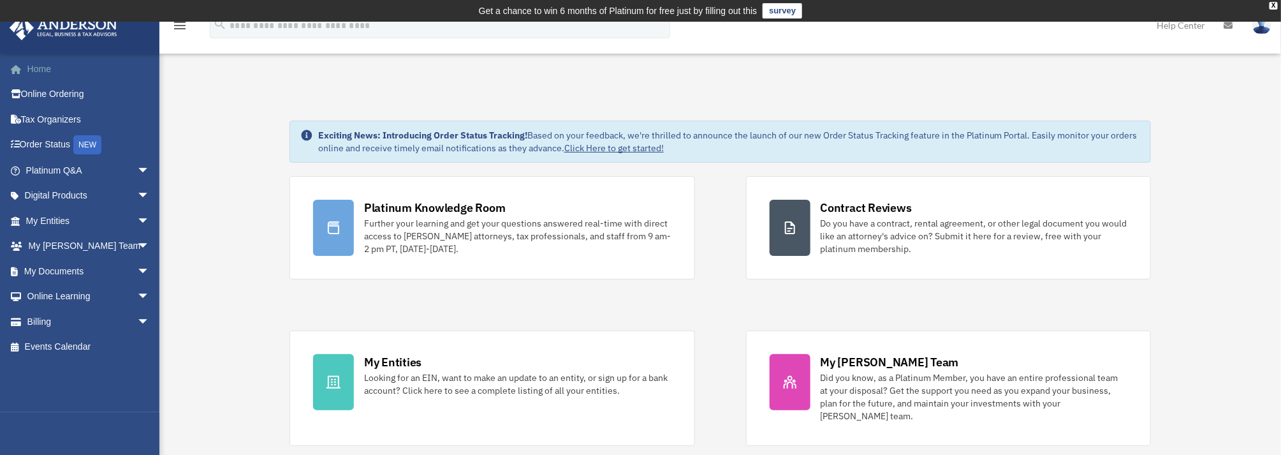
click at [22, 63] on link "Home" at bounding box center [89, 69] width 160 height 26
click at [137, 163] on span "arrow_drop_down" at bounding box center [150, 170] width 26 height 26
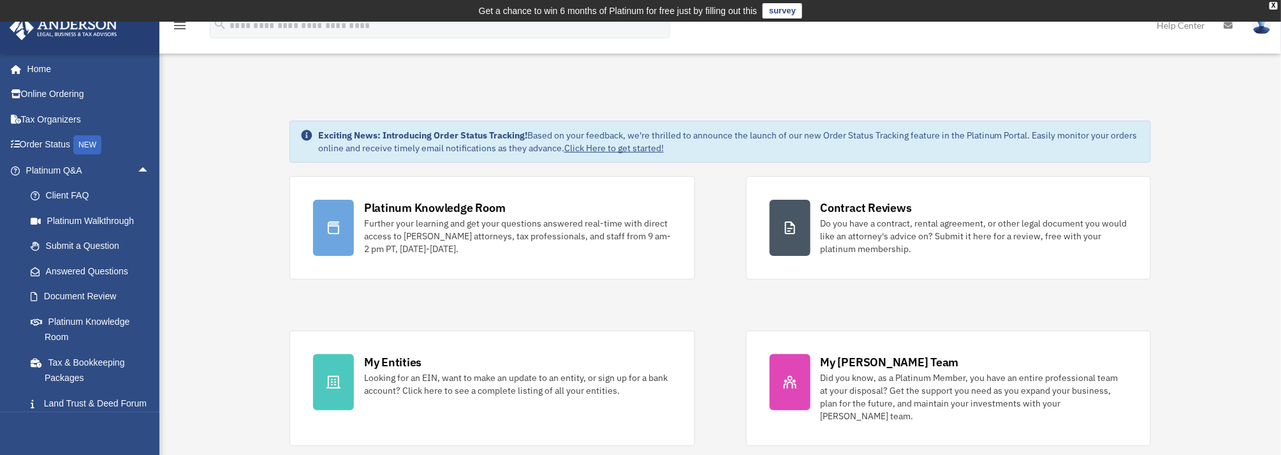
click at [80, 30] on img at bounding box center [63, 27] width 115 height 25
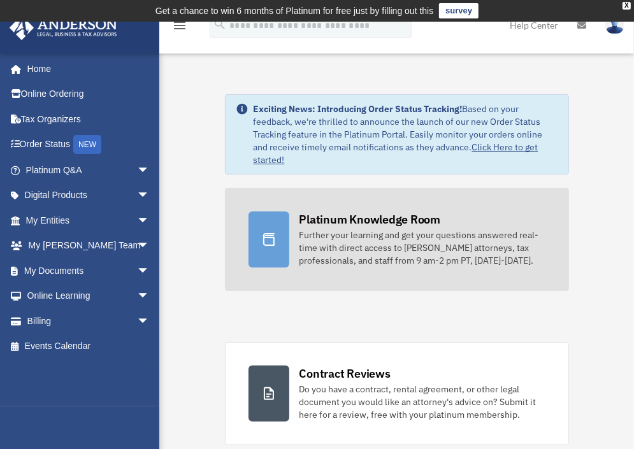
click at [392, 221] on div "Platinum Knowledge Room" at bounding box center [371, 220] width 142 height 16
